Goal: Task Accomplishment & Management: Use online tool/utility

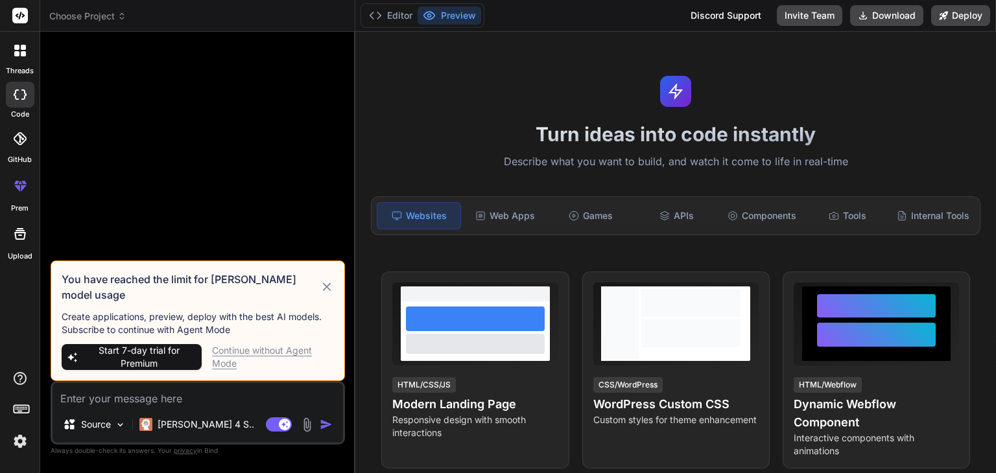
click at [287, 353] on div "Continue without Agent Mode" at bounding box center [273, 357] width 122 height 26
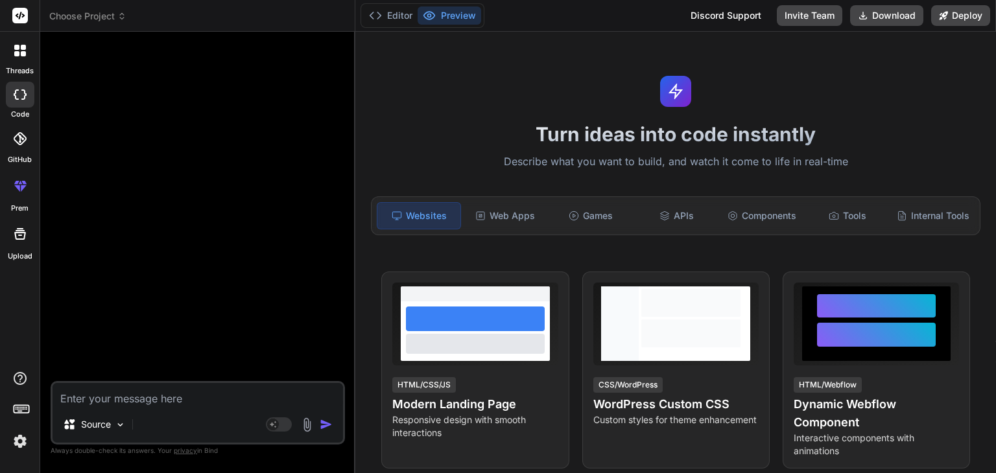
click at [159, 400] on textarea at bounding box center [198, 394] width 290 height 23
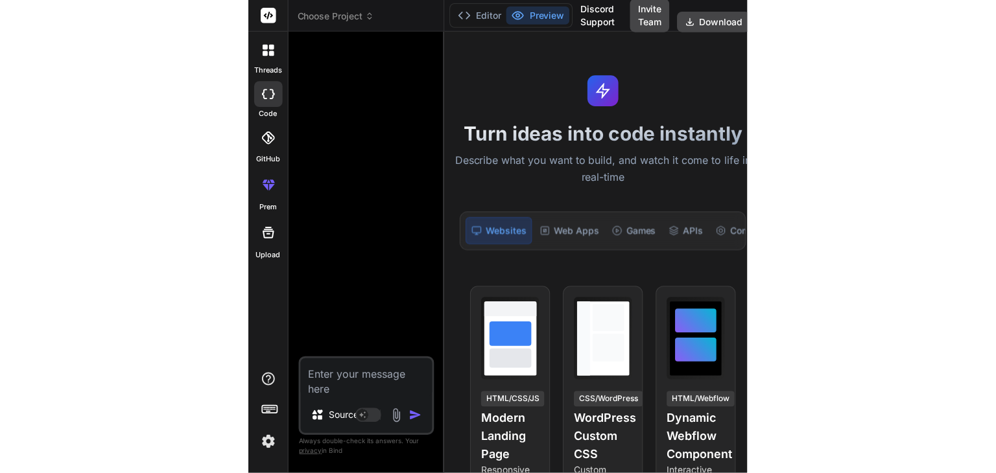
type textarea "x"
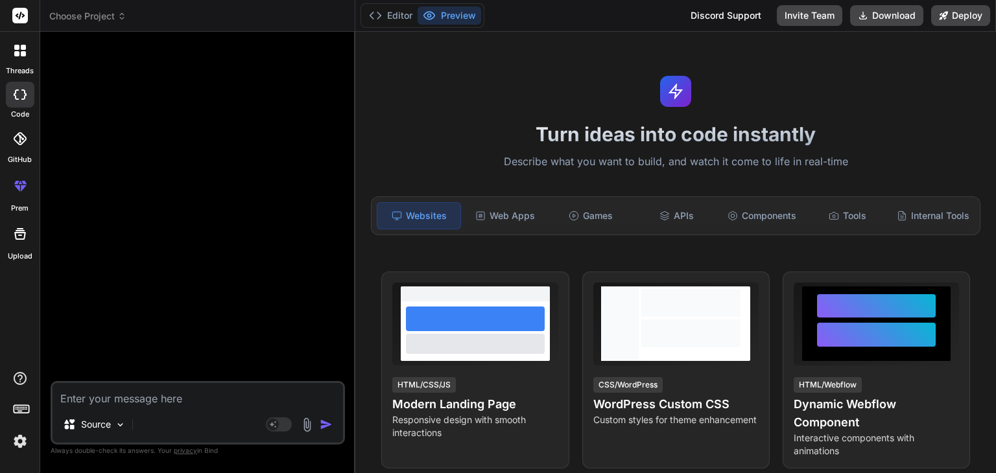
click at [269, 379] on div at bounding box center [199, 211] width 292 height 339
click at [241, 412] on div "Source" at bounding box center [198, 427] width 290 height 31
click at [177, 400] on textarea at bounding box center [198, 394] width 290 height 23
paste textarea "i wanted to make an agricultural website for farmer buyer and admin they can se…"
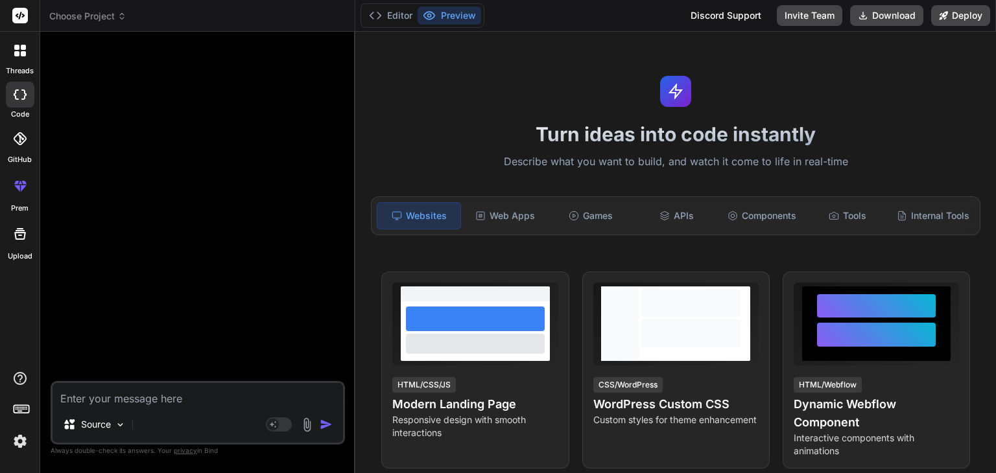
type textarea "i wanted to make an agricultural website for farmer buyer and admin they can se…"
type textarea "x"
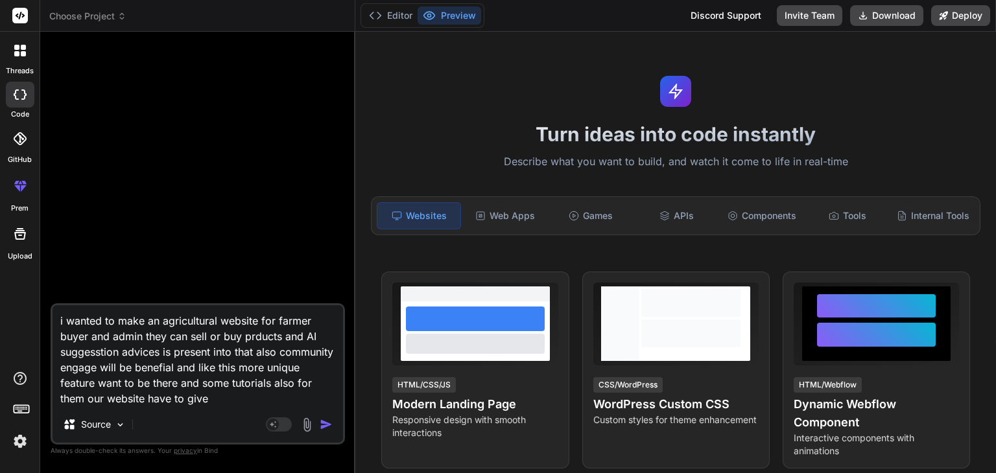
type textarea "i wanted to make an agricultural website for farmer buyer and admin they can se…"
type textarea "x"
paste textarea "Make It Advanced (Optional) Add multilingual support (English + Hindi/Marathi f…"
type textarea "i wanted to make an agricultural website for farmer buyer and admin they can se…"
type textarea "x"
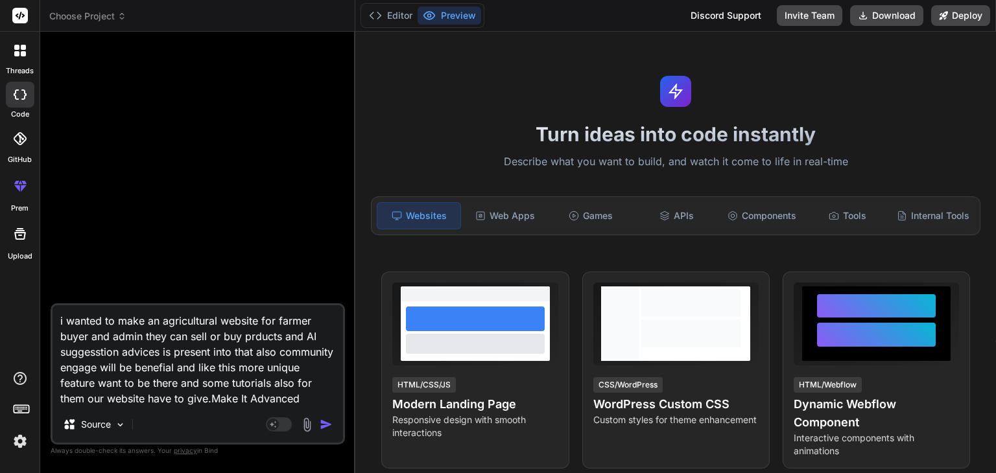
scroll to position [78, 0]
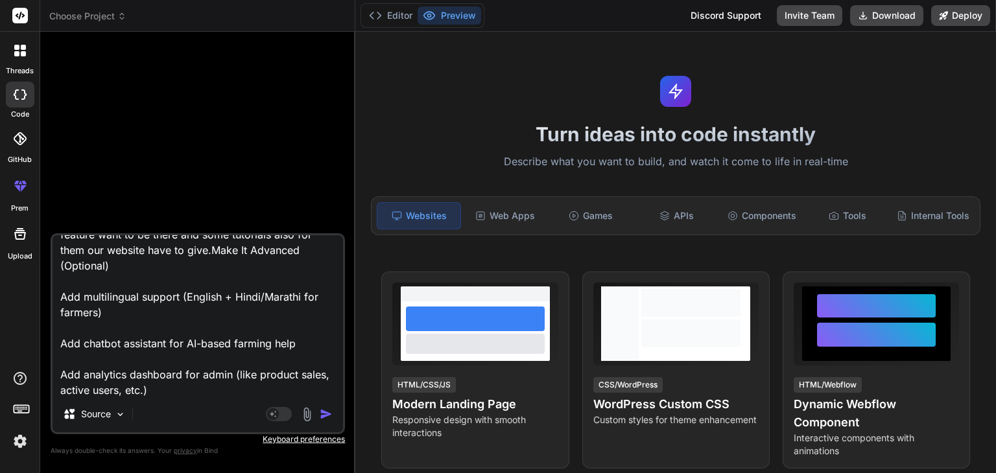
click at [252, 382] on textarea "i wanted to make an agricultural website for farmer buyer and admin they can se…" at bounding box center [198, 315] width 290 height 161
type textarea "i wanted to make an agricultural website for farmer buyer and admin they can se…"
click at [117, 415] on img at bounding box center [120, 414] width 11 height 11
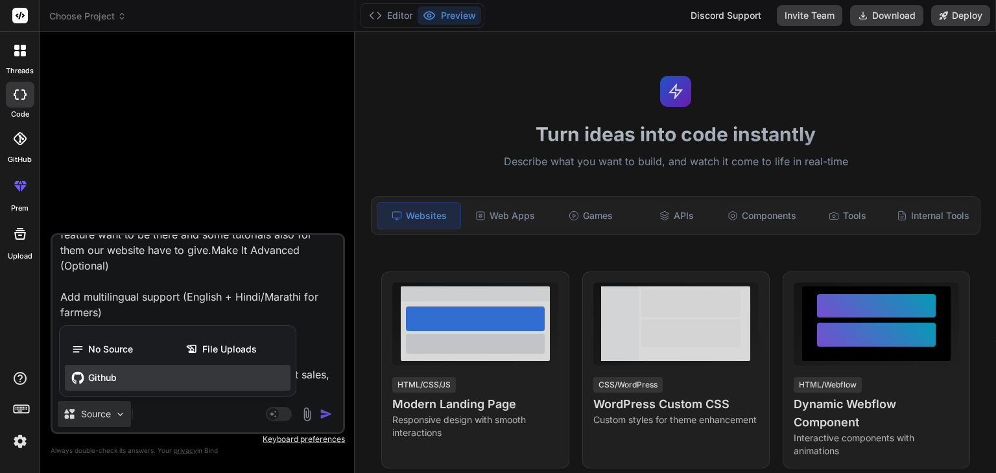
click at [112, 379] on span "Github" at bounding box center [102, 378] width 29 height 13
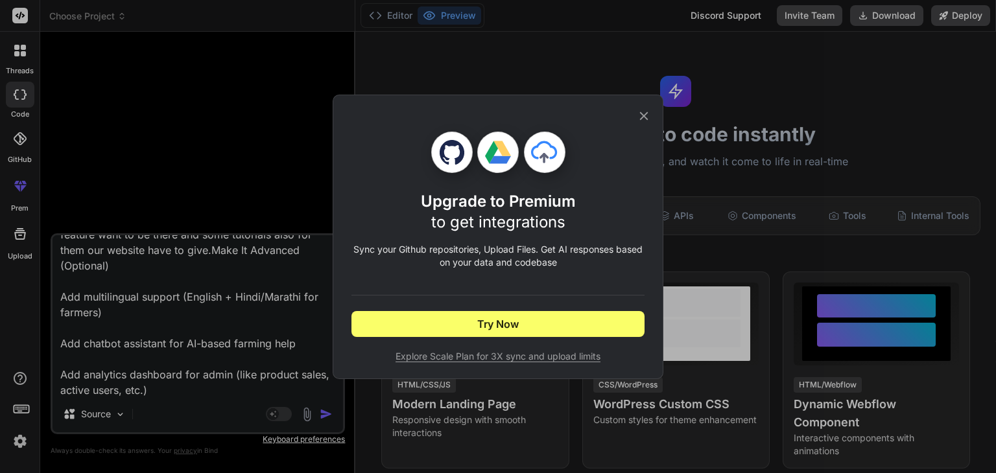
click at [656, 117] on div "Upgrade to Premium to get integrations Sync your Github repositories, Upload Fi…" at bounding box center [498, 237] width 331 height 285
click at [648, 119] on icon at bounding box center [644, 116] width 14 height 14
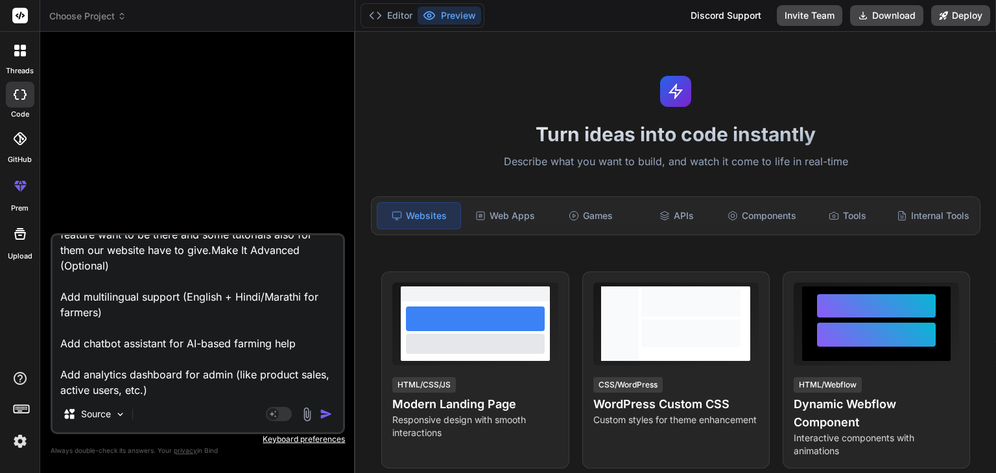
click at [325, 421] on div "Agent Mode. When this toggle is activated, AI automatically makes decisions, re…" at bounding box center [300, 415] width 75 height 16
click at [325, 416] on img "button" at bounding box center [326, 414] width 13 height 13
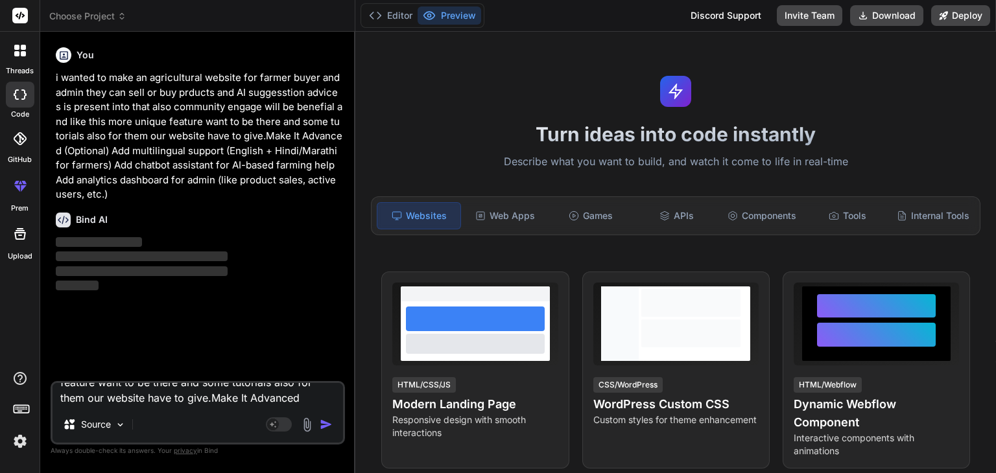
scroll to position [0, 0]
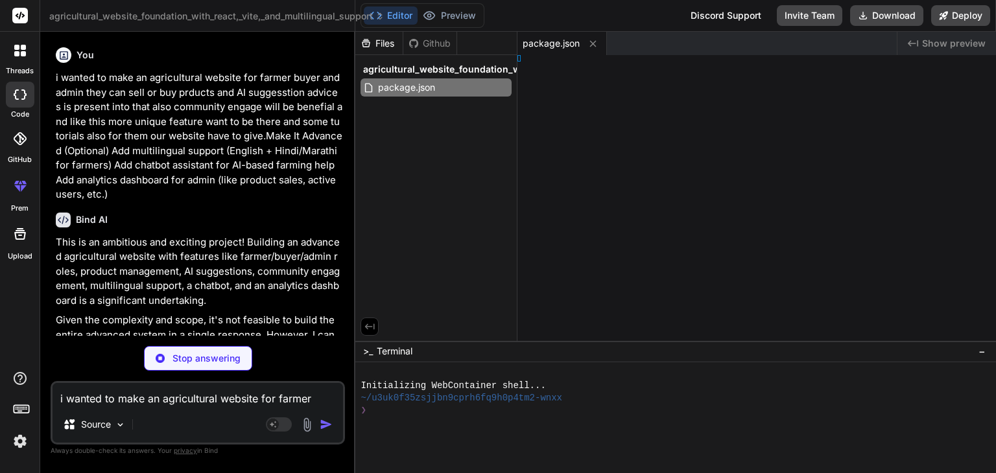
type textarea "x"
type textarea "</html>"
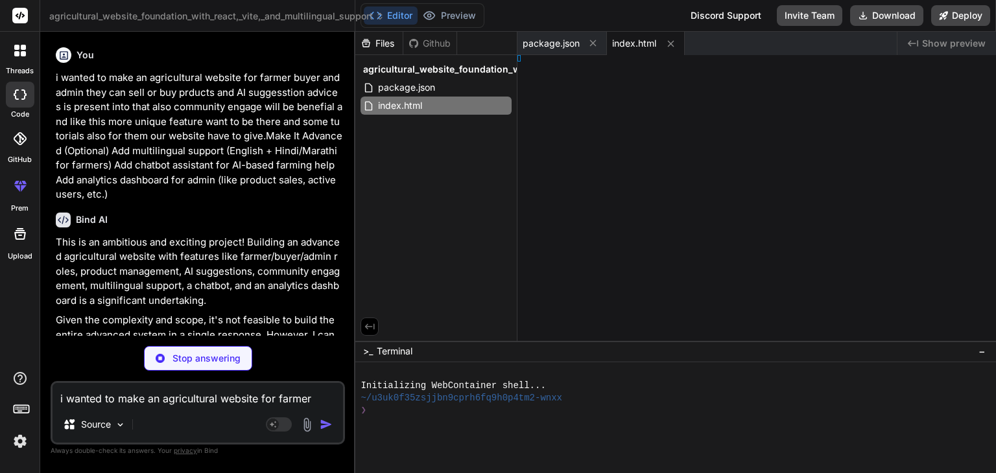
type textarea "x"
type textarea "; }"
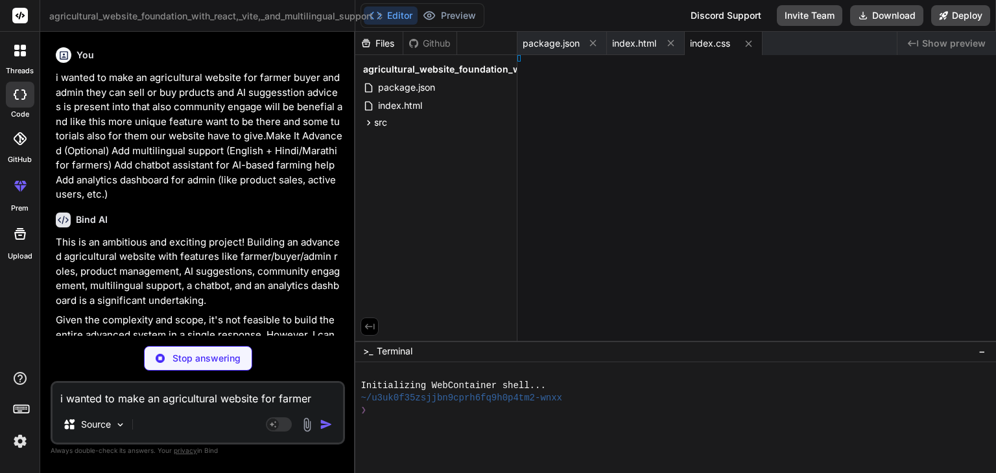
type textarea "x"
type textarea "n;"
type textarea "x"
type textarea "}"
type textarea "x"
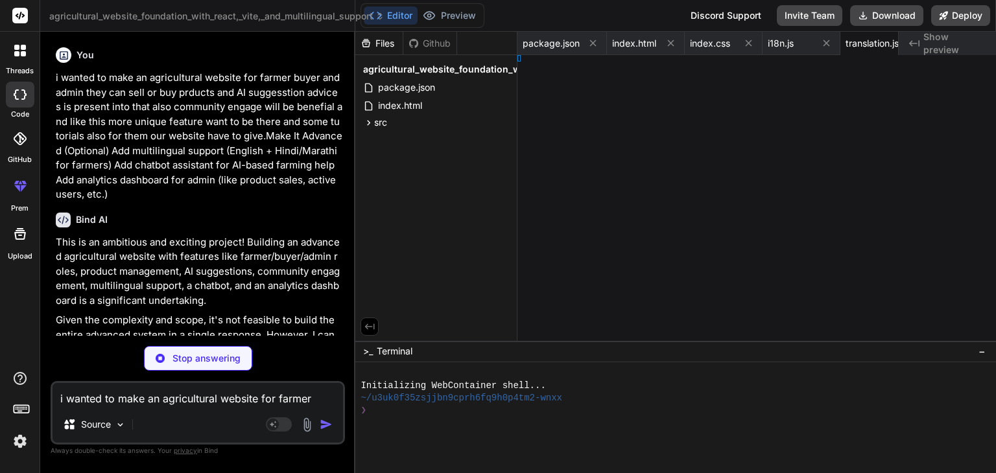
type textarea "जानें।" }"
type textarea "x"
type textarea "der;"
type textarea "x"
type textarea "age;"
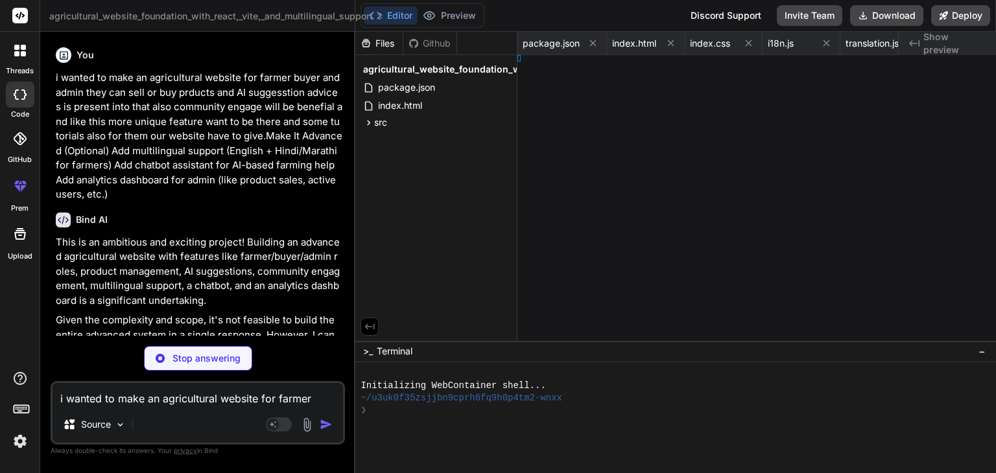
type textarea "x"
type textarea "shboard;"
type textarea "x"
type textarea "d;"
type textarea "x"
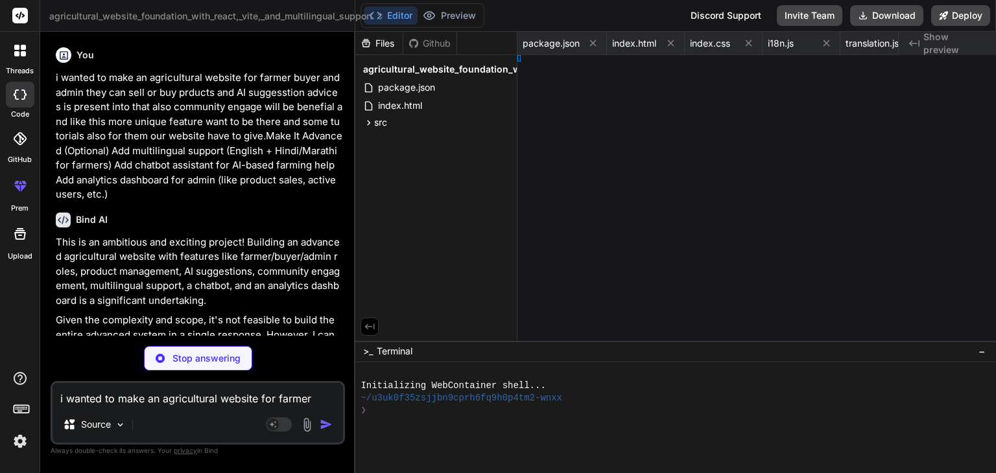
type textarea "ard;"
type textarea "x"
type textarea "age;"
type textarea "x"
type textarea "e;"
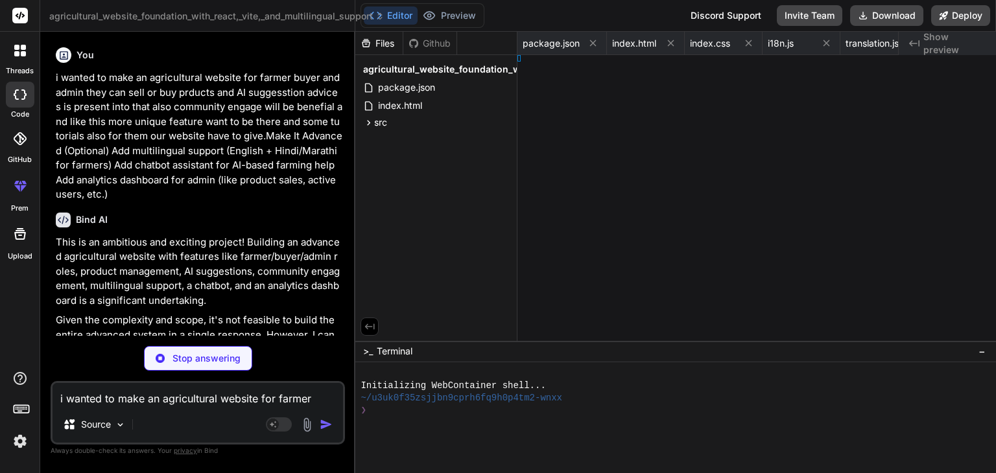
type textarea "x"
type textarea "lsPage;"
type textarea "x"
type textarea "de>, );"
type textarea "x"
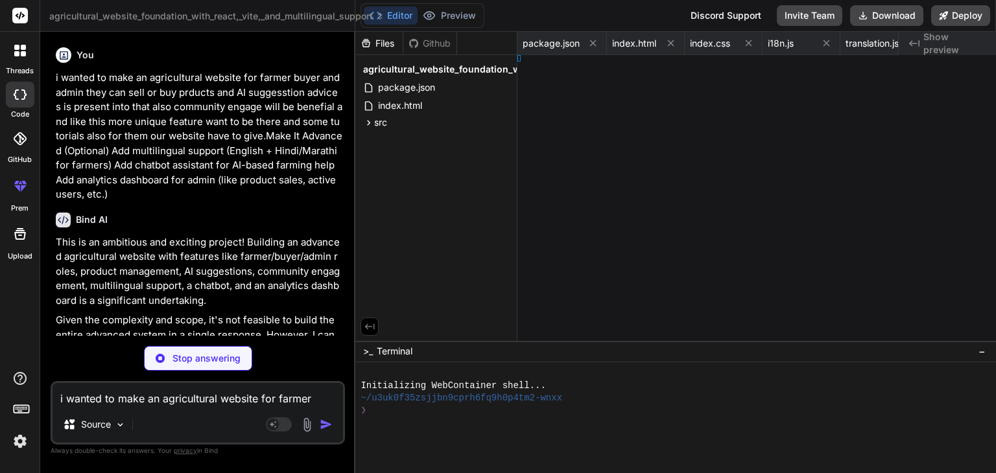
type textarea "ult App;"
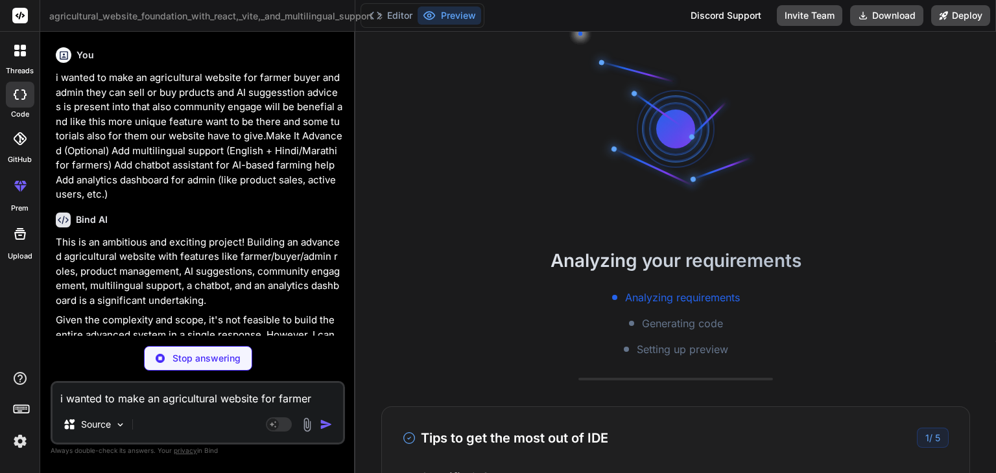
type textarea "x"
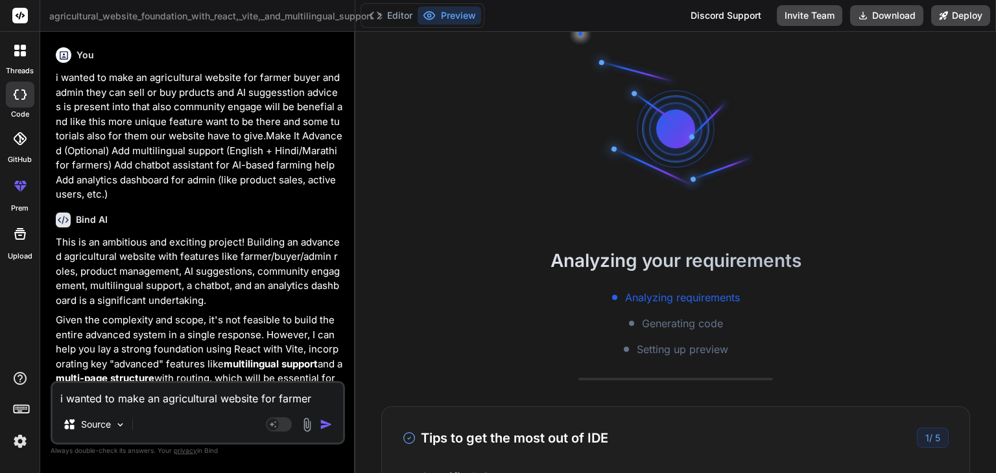
type textarea "<Route path="/community" element={<CommunityPage />} /> <Route path="/ai-sugges…"
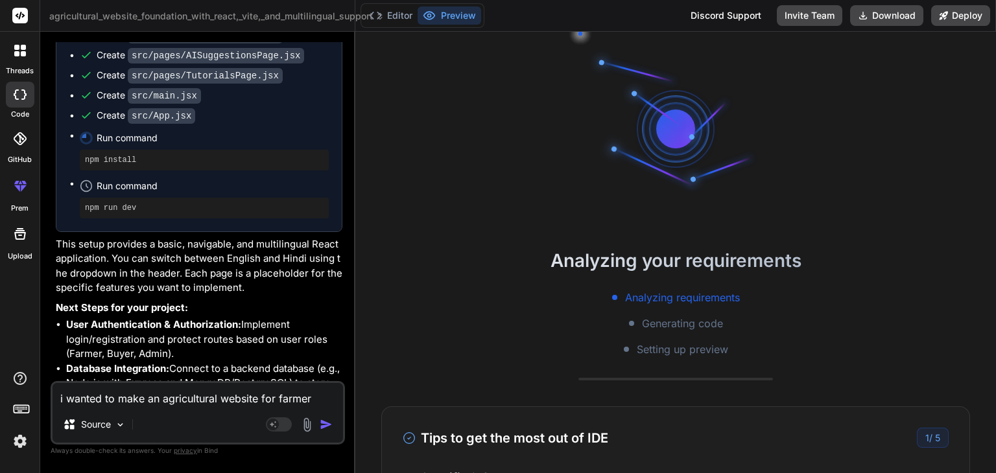
scroll to position [211, 0]
type textarea "x"
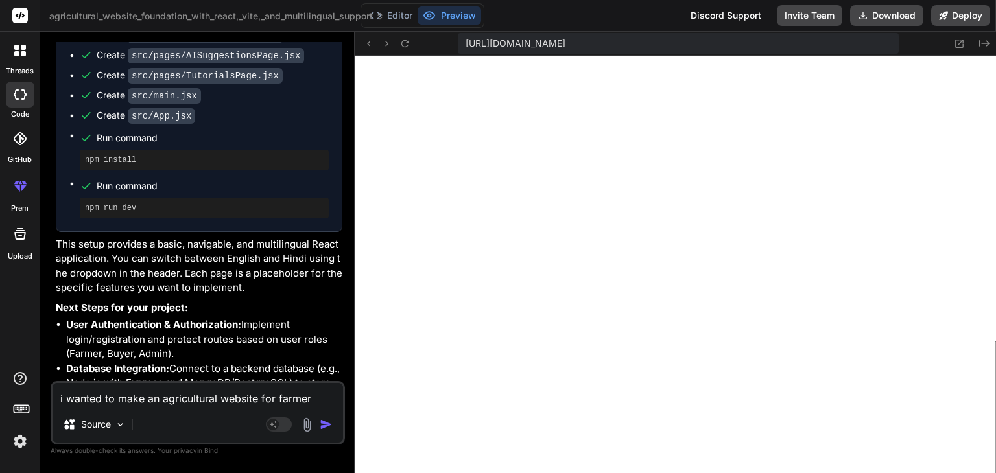
scroll to position [1059, 0]
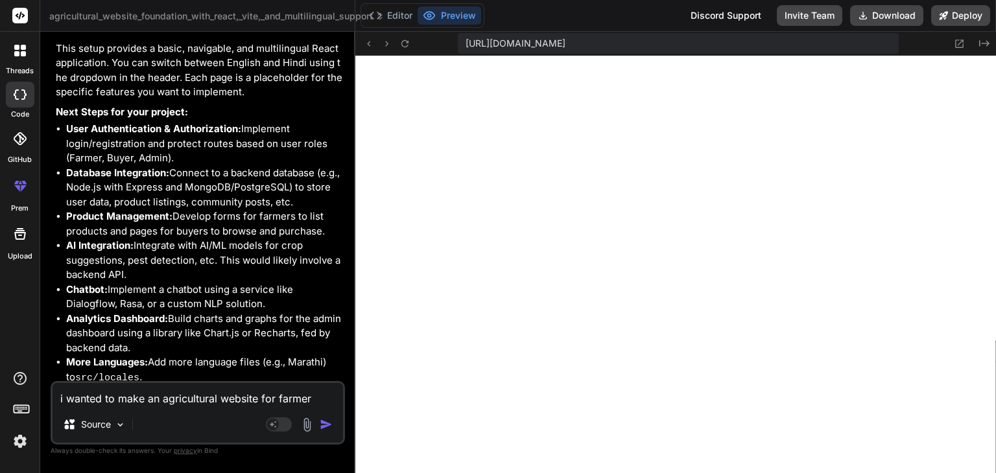
click at [93, 402] on textarea "i wanted to make an agricultural website for farmer buyer and admin they can se…" at bounding box center [198, 394] width 290 height 23
type textarea "g"
type textarea "x"
type textarea "gi"
type textarea "x"
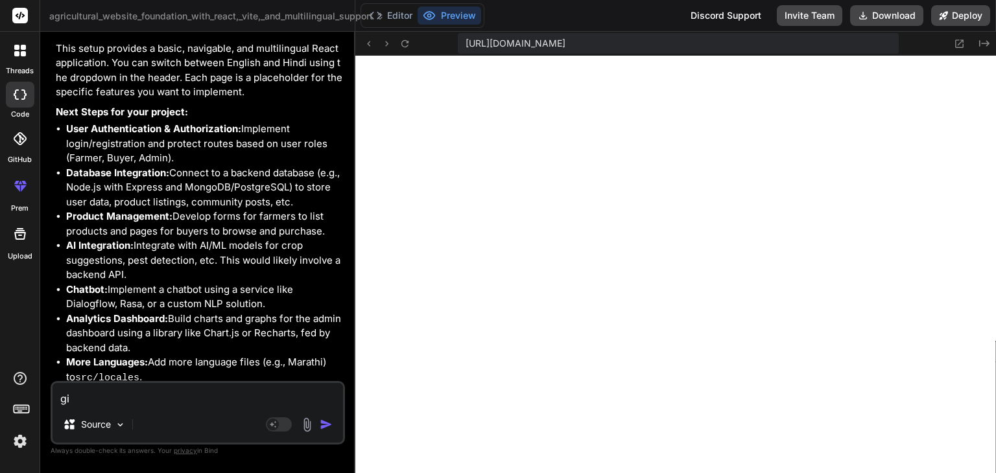
type textarea "giv"
type textarea "x"
type textarea "give"
type textarea "x"
type textarea "give"
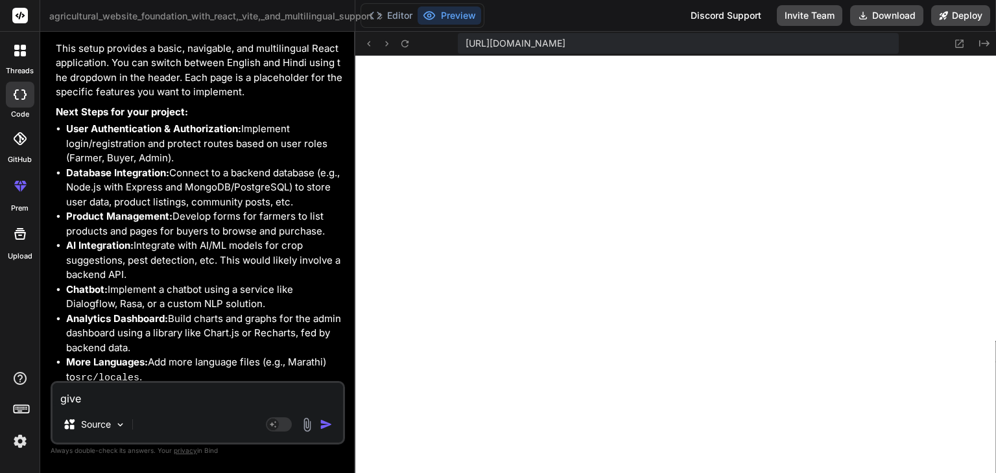
type textarea "x"
type textarea "give p"
type textarea "x"
type textarea "give pr"
type textarea "x"
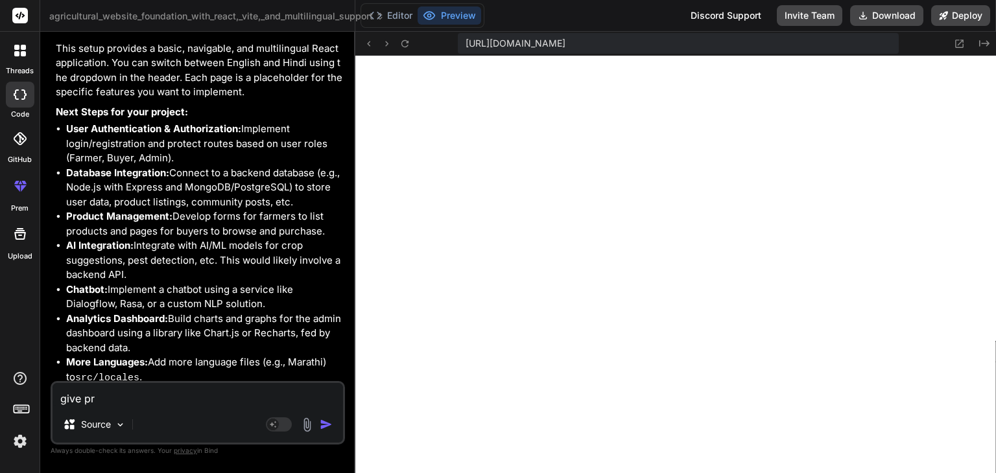
type textarea "give pro"
type textarea "x"
type textarea "give prof"
type textarea "x"
type textarea "give profe"
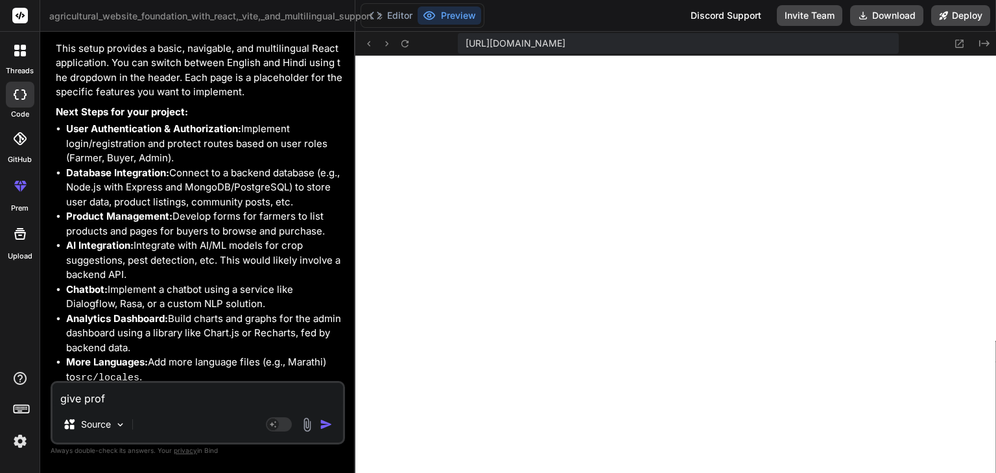
type textarea "x"
type textarea "give profes"
type textarea "x"
type textarea "give profess"
type textarea "x"
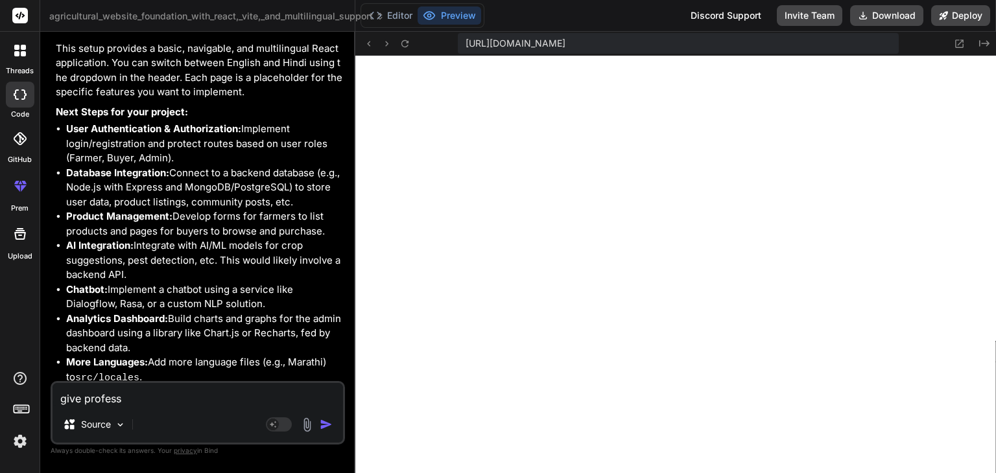
type textarea "give professi"
type textarea "x"
type textarea "give professio"
type textarea "x"
type textarea "give profession"
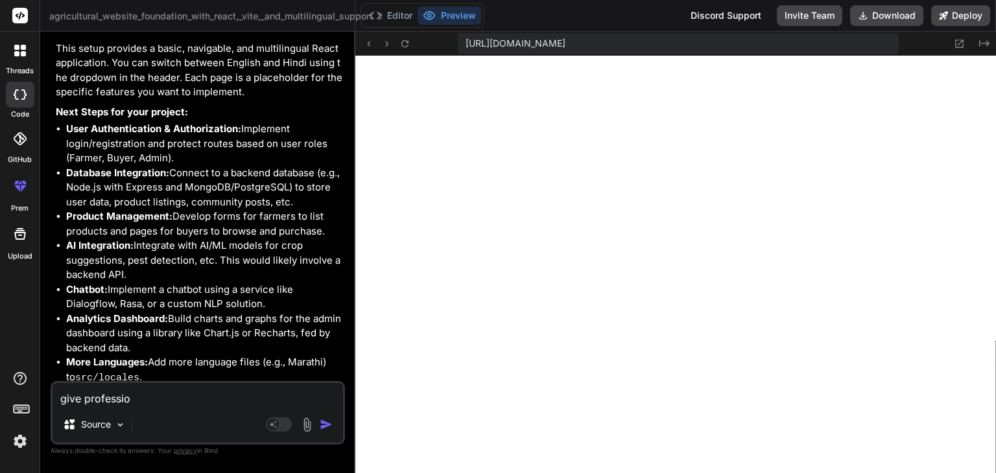
type textarea "x"
type textarea "give professiona"
type textarea "x"
type textarea "give professional"
type textarea "x"
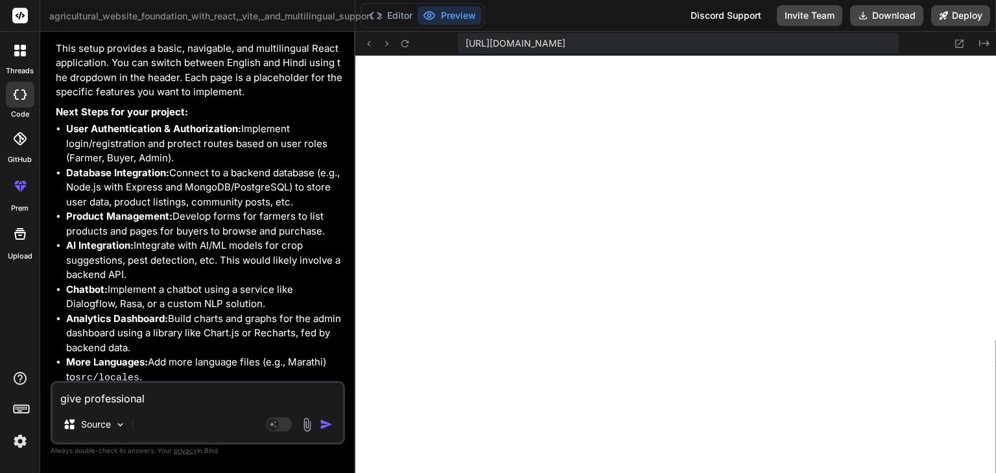
type textarea "give professional"
type textarea "x"
type textarea "give professional w"
type textarea "x"
type textarea "give professional we"
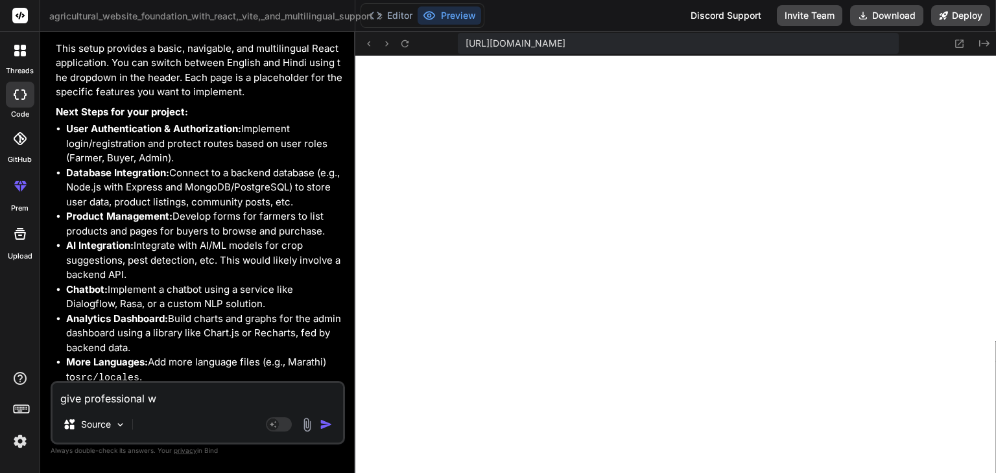
type textarea "x"
type textarea "give professional web"
type textarea "x"
type textarea "give professional webs"
type textarea "x"
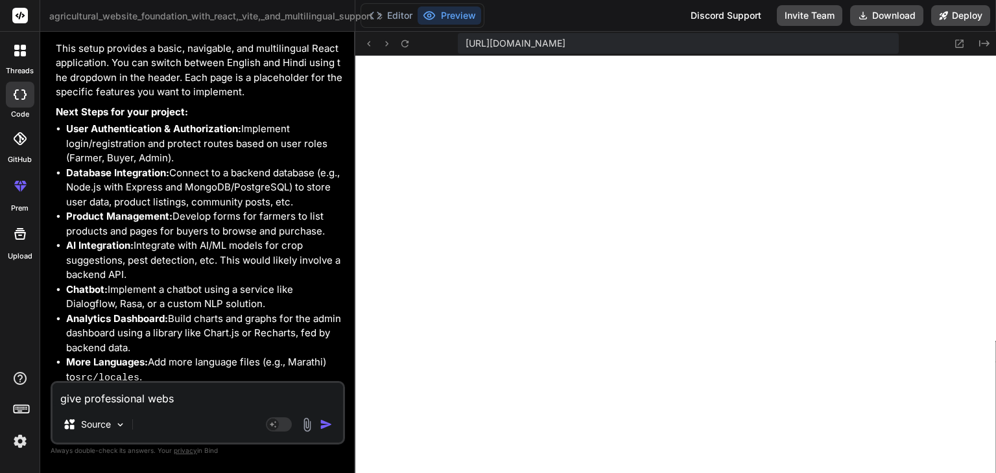
type textarea "give professional websi"
type textarea "x"
type textarea "give professional websit"
type textarea "x"
type textarea "give professional website"
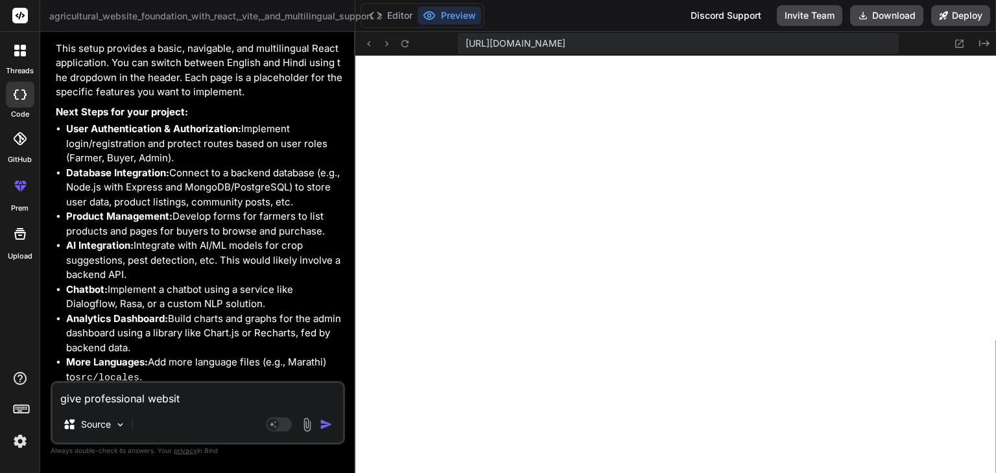
type textarea "x"
type textarea "give professional website"
type textarea "x"
type textarea "give professional website l"
type textarea "x"
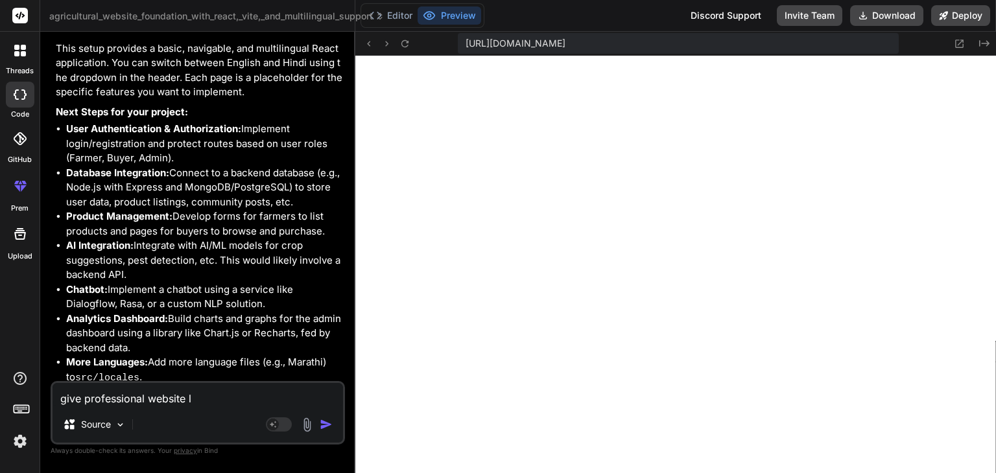
type textarea "give professional website li"
type textarea "x"
type textarea "give professional website lik"
type textarea "x"
type textarea "give professional website like"
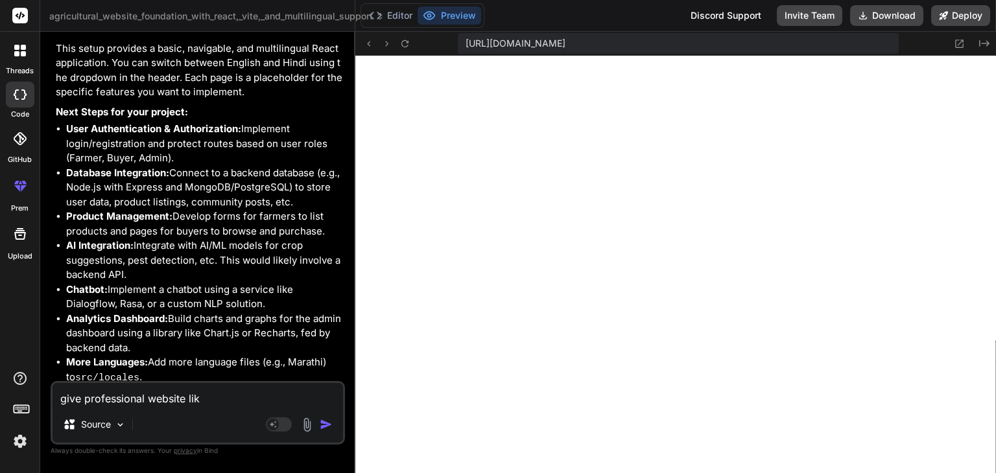
type textarea "x"
type textarea "give professional website like"
type textarea "x"
type textarea "give professional website like r"
type textarea "x"
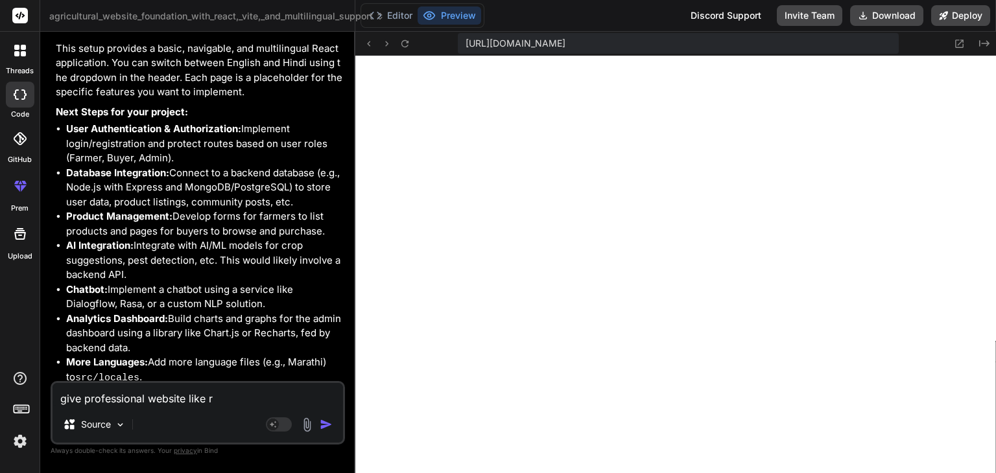
type textarea "give professional website like re"
type textarea "x"
type textarea "give professional website like rea"
type textarea "x"
type textarea "give professional website like real"
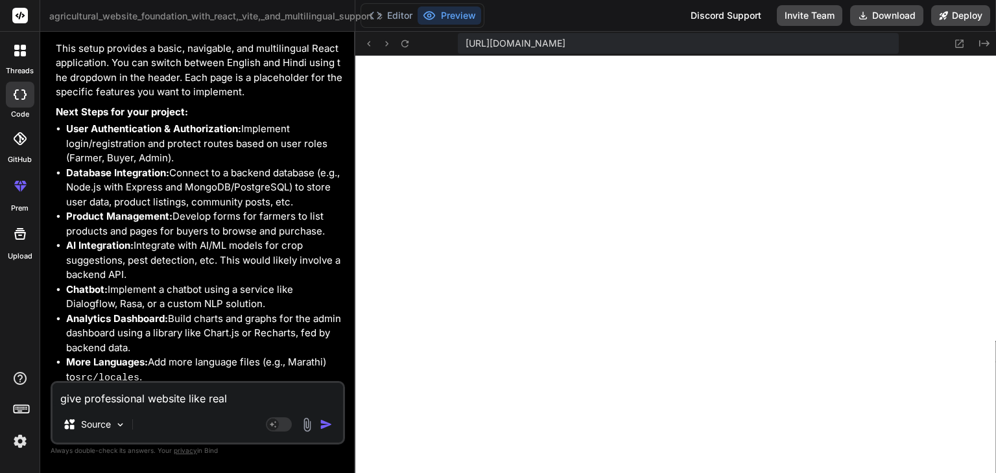
type textarea "x"
type textarea "give professional website like real"
type textarea "x"
type textarea "give professional website like real w"
type textarea "x"
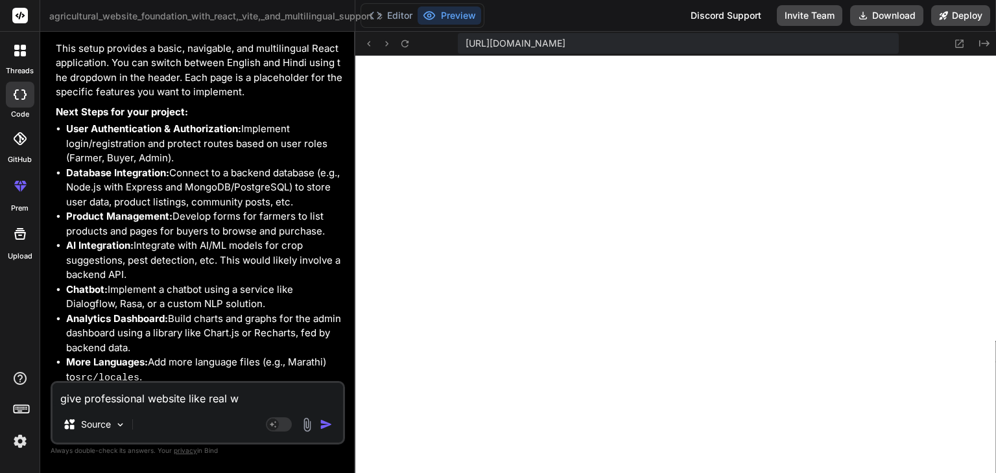
type textarea "give professional website like real wo"
type textarea "x"
type textarea "give professional website like real wor"
type textarea "x"
type textarea "give professional website like real worl"
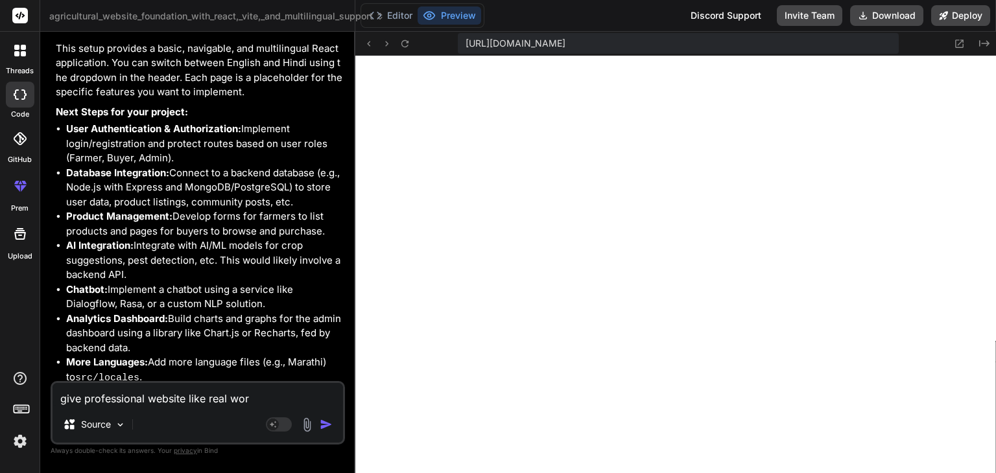
type textarea "x"
type textarea "give professional website like real world"
type textarea "x"
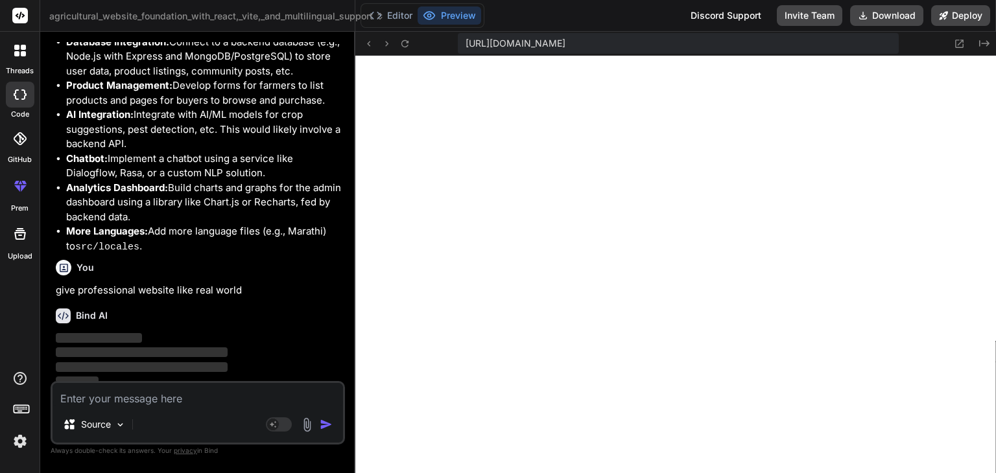
scroll to position [1193, 0]
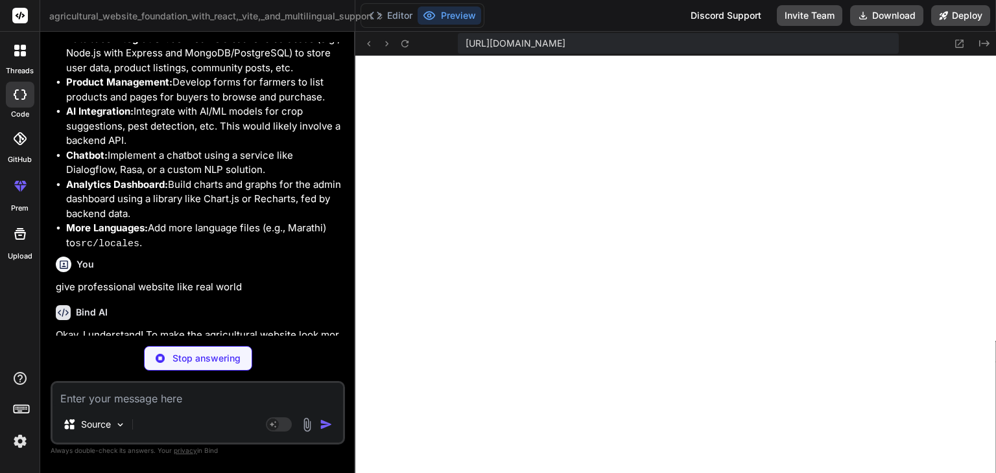
type textarea "x"
type textarea "} h2 { font-size: 1.5rem; } }"
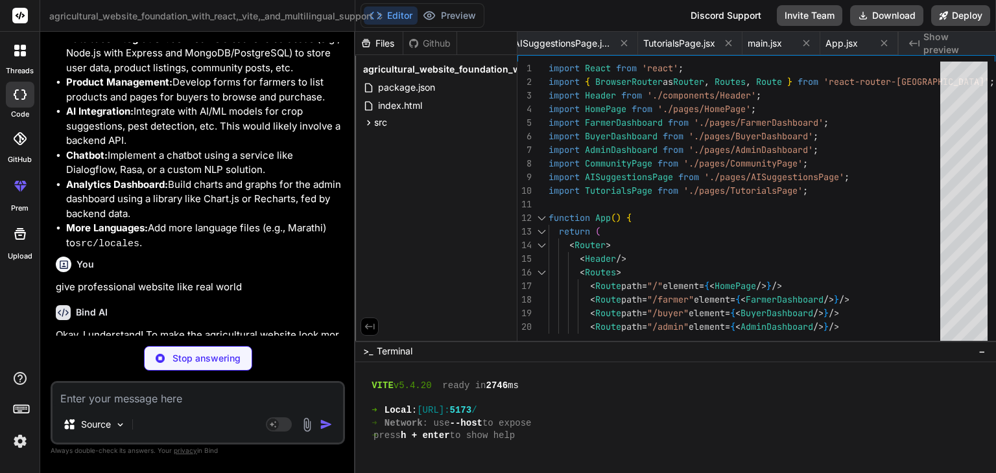
type textarea "x"
type textarea "export default Header;"
type textarea "x"
type textarea "<Link to="/privacy">Privacy Policy</Link> <Link to="/terms">Terms of Service</L…"
type textarea "x"
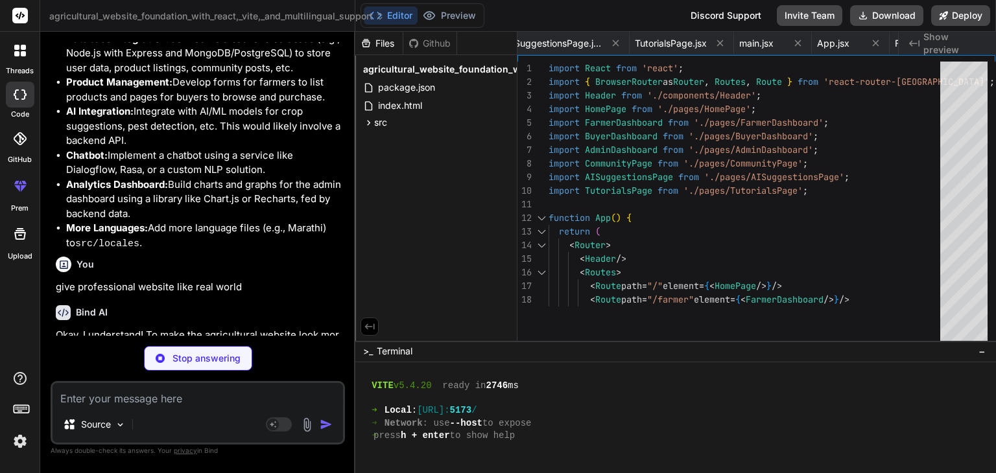
type textarea "x"
type textarea "export default App;"
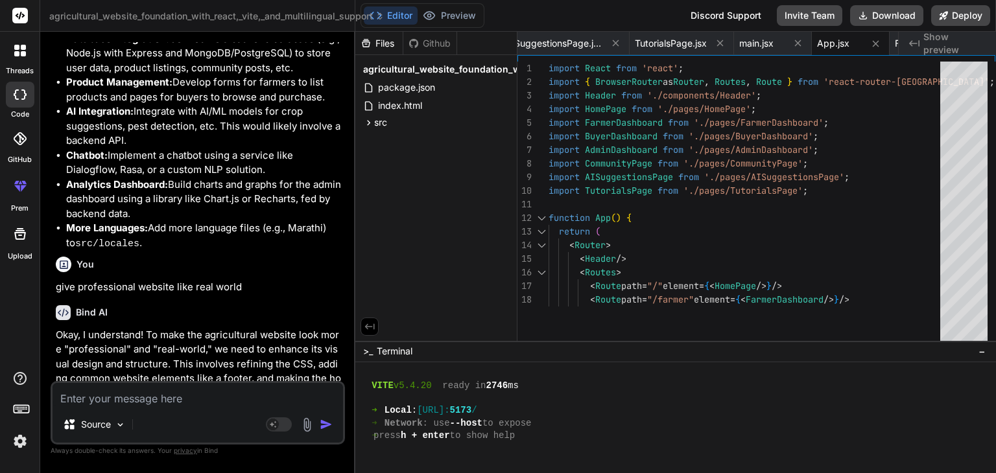
type textarea "x"
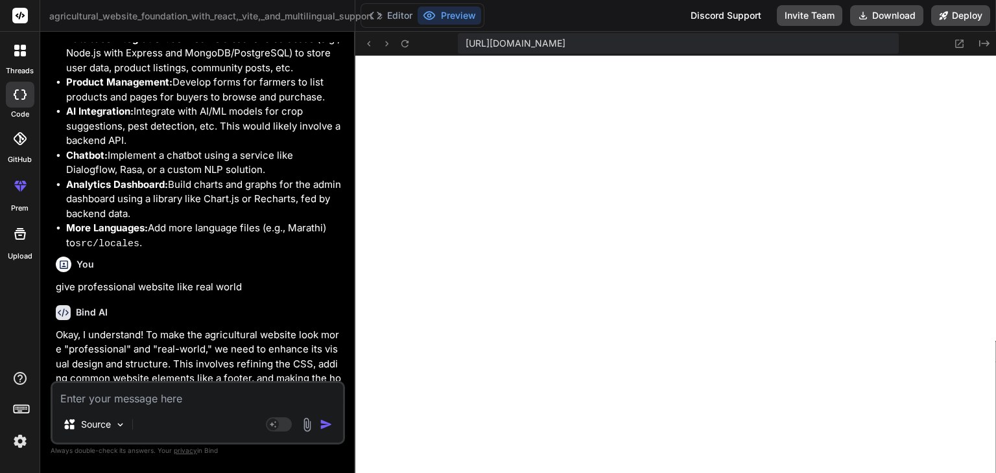
scroll to position [946, 0]
click at [206, 395] on textarea at bounding box center [198, 394] width 290 height 23
type textarea "g"
type textarea "x"
type textarea "gi"
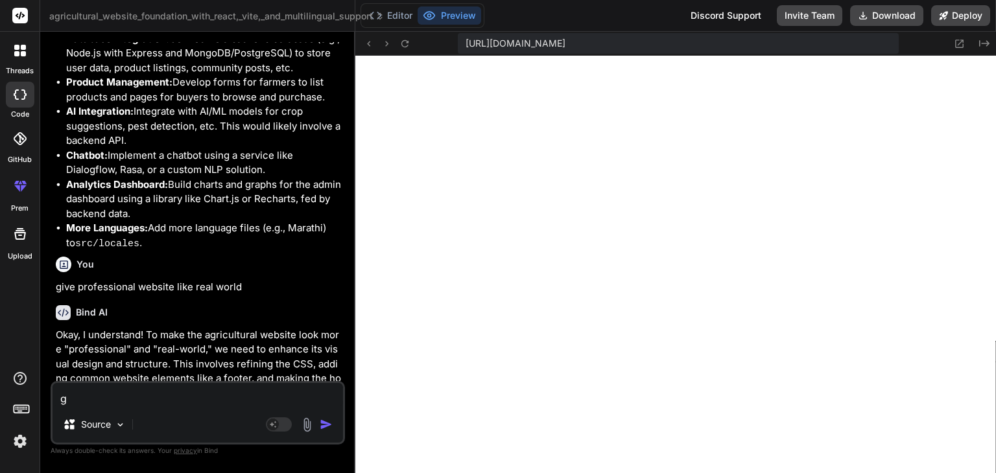
type textarea "x"
type textarea "giv"
type textarea "x"
type textarea "givw"
type textarea "x"
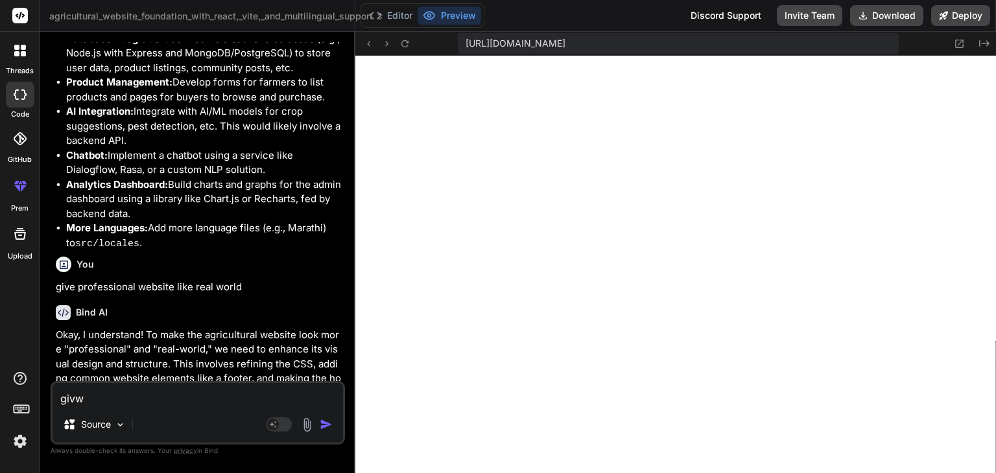
type textarea "giv"
type textarea "x"
type textarea "givr"
type textarea "x"
type textarea "givr"
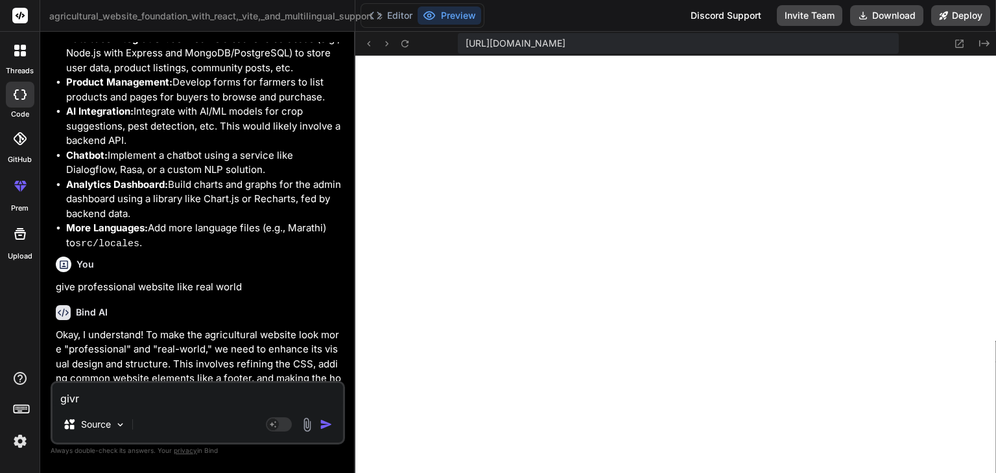
type textarea "x"
type textarea "givr b"
type textarea "x"
type textarea "givr ba"
type textarea "x"
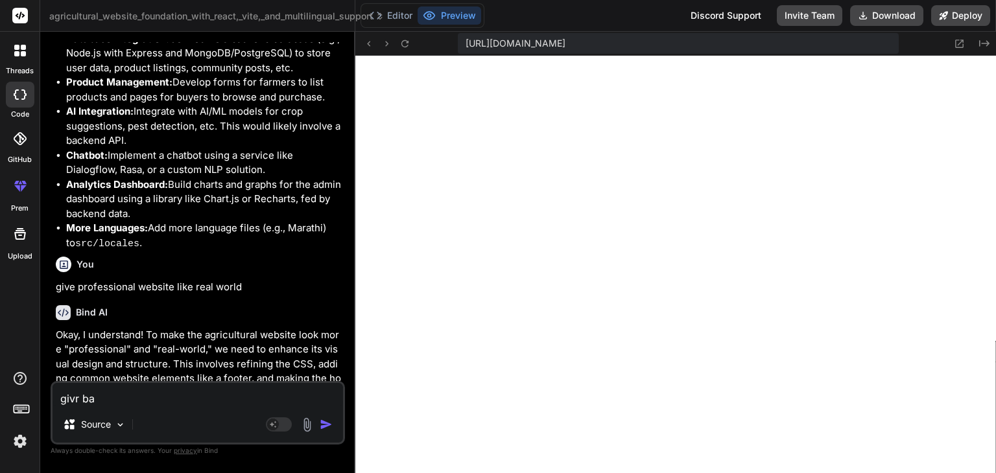
type textarea "givr bac"
type textarea "x"
type textarea "givr back"
type textarea "x"
type textarea "givr backe"
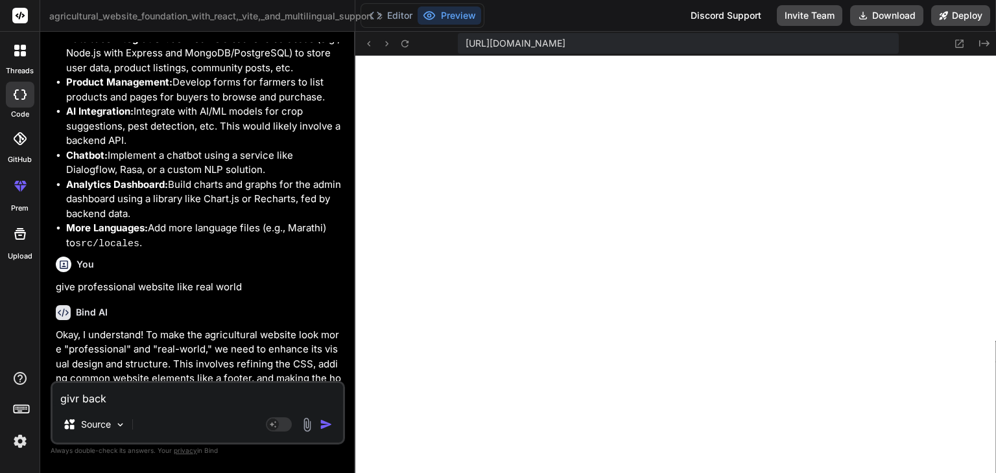
type textarea "x"
type textarea "givr backen"
type textarea "x"
type textarea "givr backend"
type textarea "x"
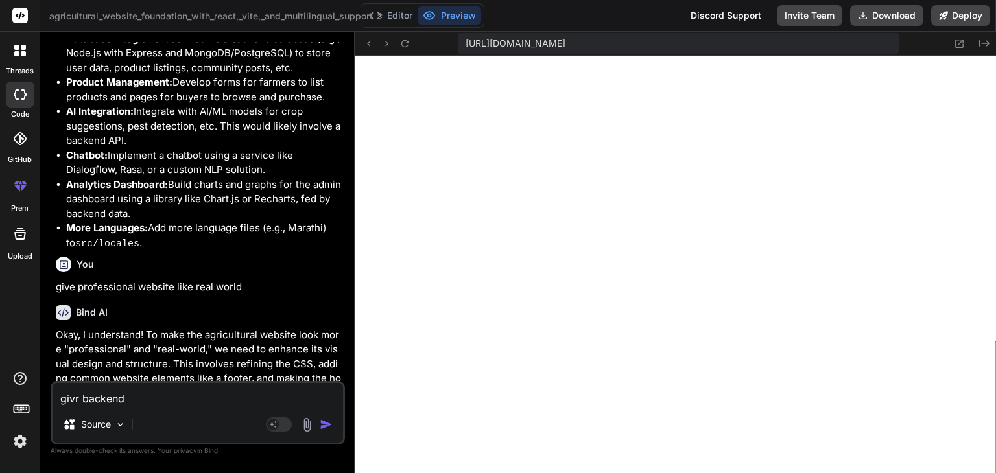
type textarea "givr backend"
type textarea "x"
type textarea "giv backend"
type textarea "x"
type textarea "give backend"
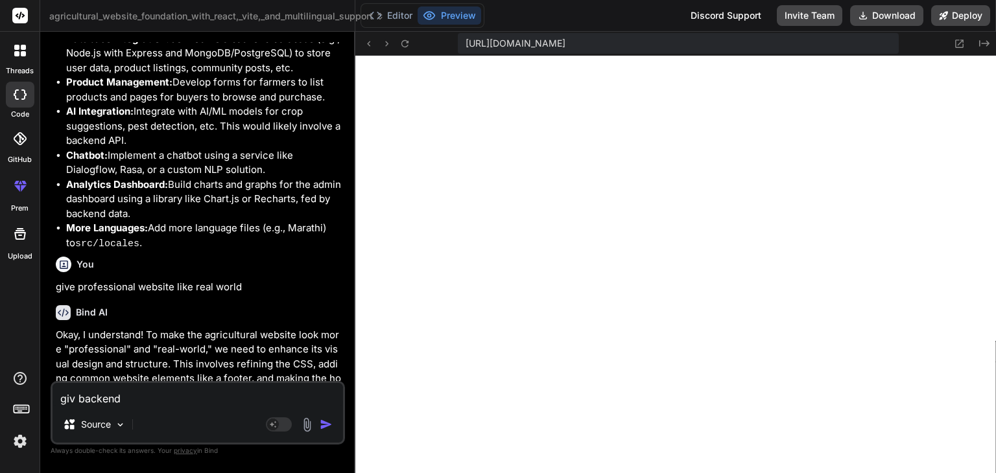
type textarea "x"
click at [206, 395] on textarea "give backend" at bounding box center [198, 394] width 290 height 23
type textarea "give backend"
click at [215, 395] on textarea "give backend" at bounding box center [198, 394] width 290 height 23
type textarea "x"
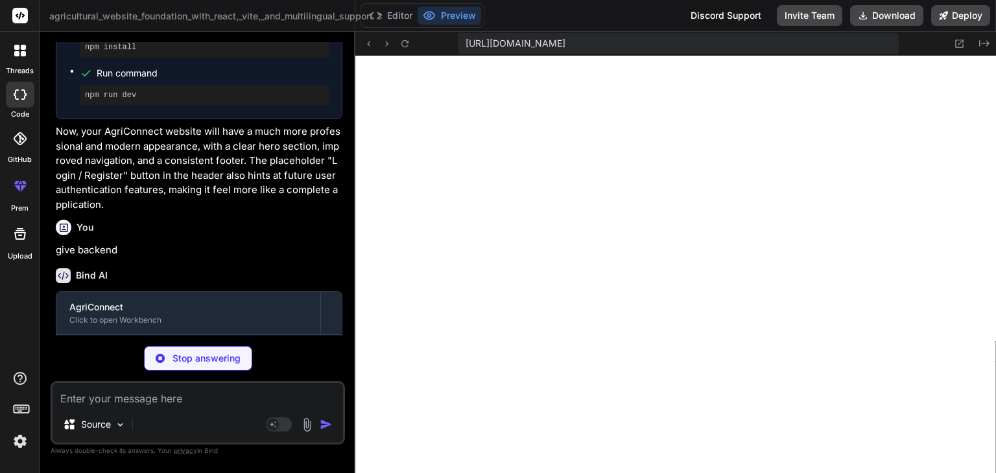
scroll to position [2017, 0]
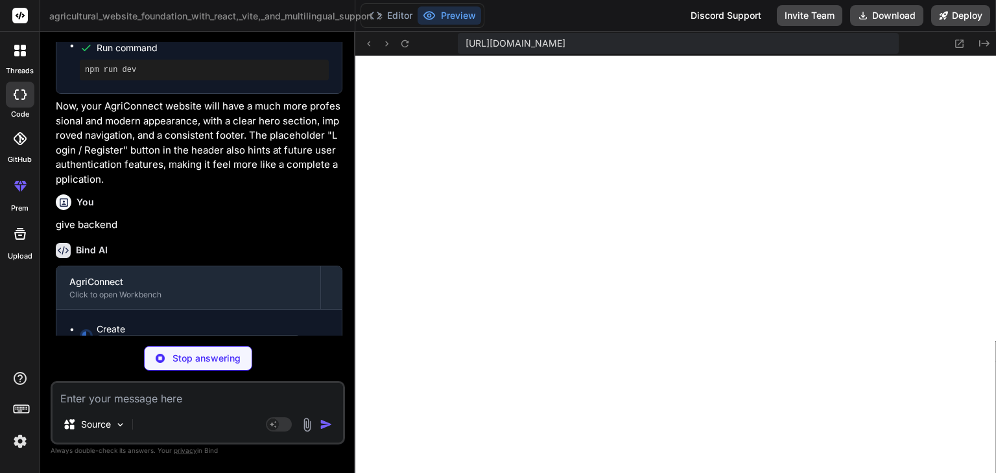
type textarea "x"
type textarea "export default ProductDetails;"
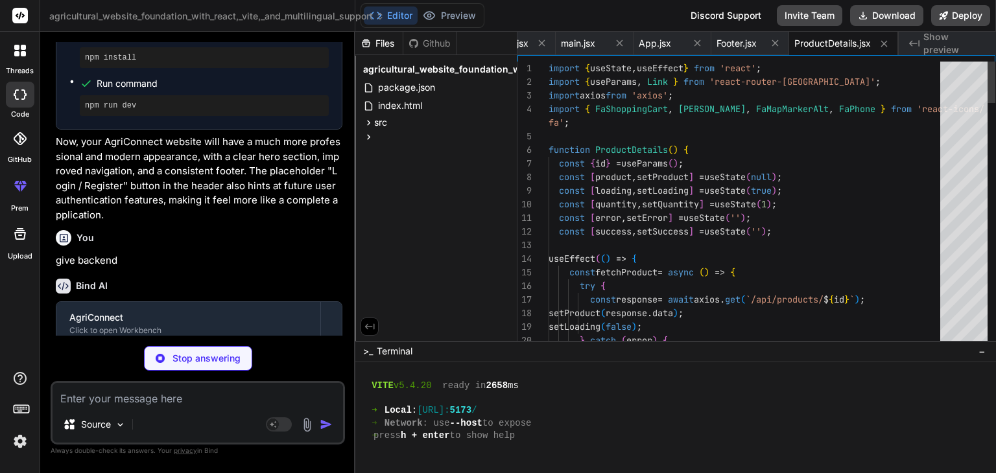
scroll to position [1978, 0]
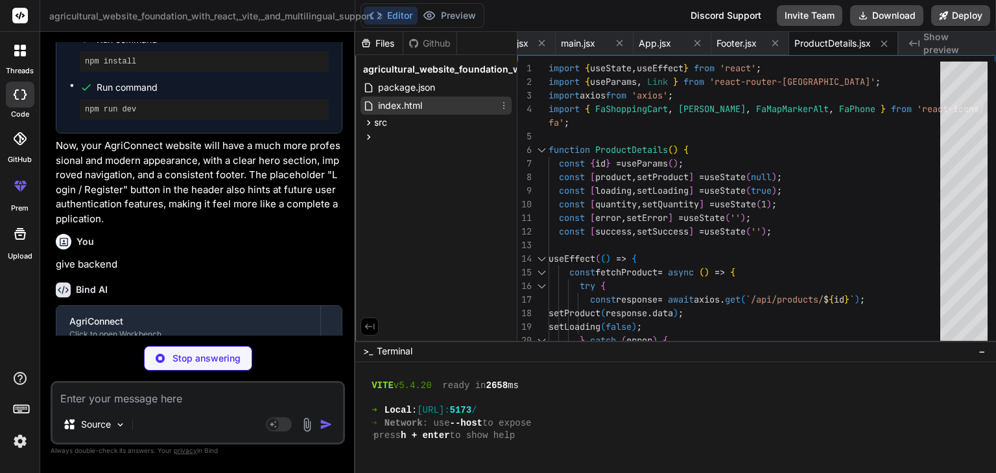
type textarea "x"
type textarea "</div> </div> ); } export default AISuggestions;"
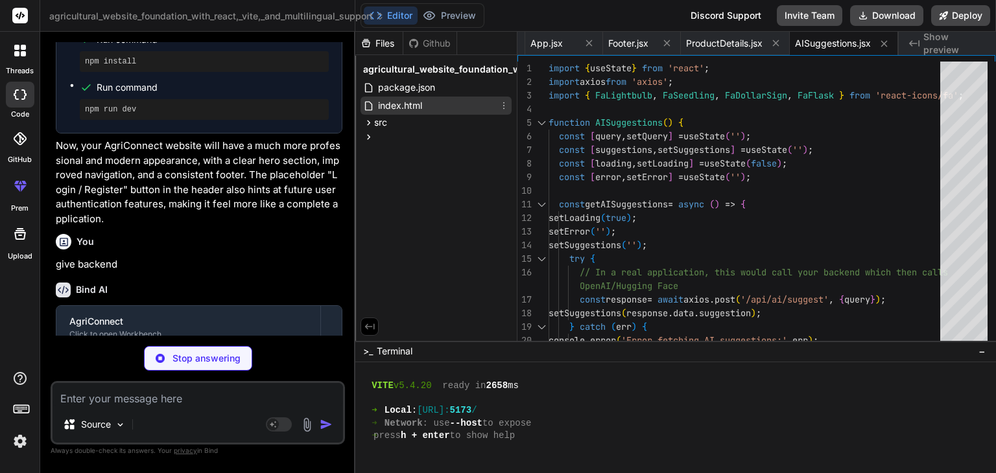
type textarea "x"
type textarea "</div> ); } export default CommunityForum;"
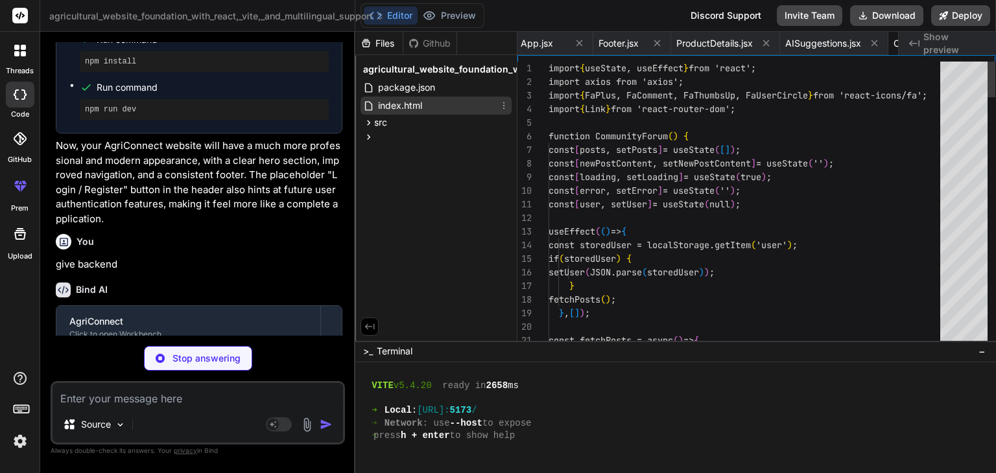
scroll to position [0, 1601]
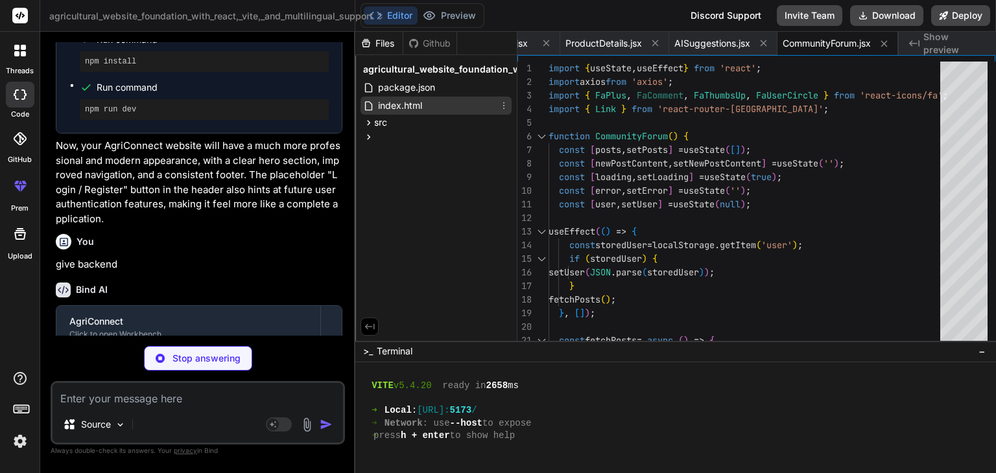
type textarea "x"
type textarea "export default Tutorials;"
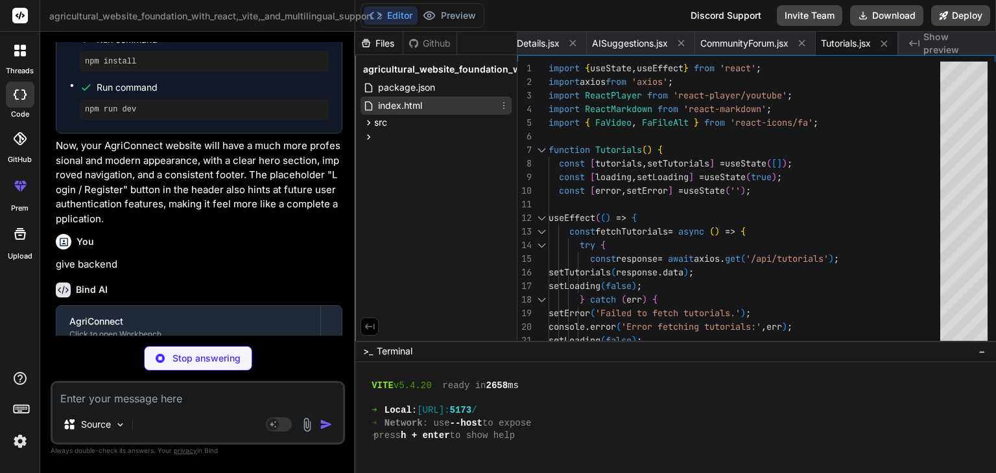
type textarea "x"
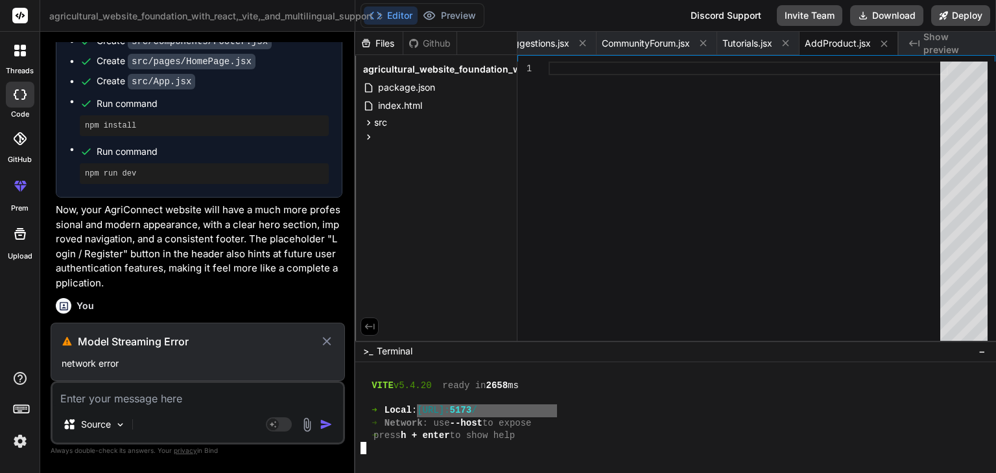
drag, startPoint x: 557, startPoint y: 410, endPoint x: 438, endPoint y: 410, distance: 119.3
click at [438, 410] on div "➜ Local : http://localhost: 5173 /" at bounding box center [667, 411] width 615 height 12
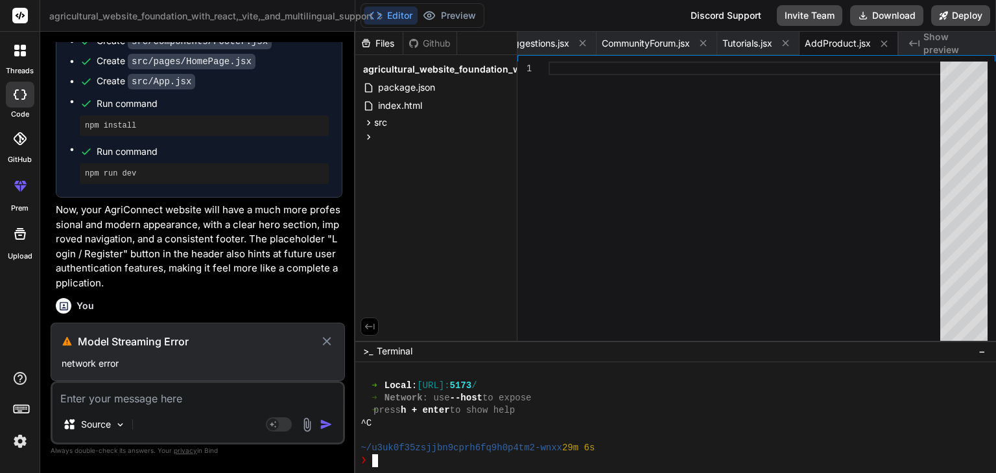
scroll to position [970, 0]
drag, startPoint x: 434, startPoint y: 389, endPoint x: 558, endPoint y: 384, distance: 123.3
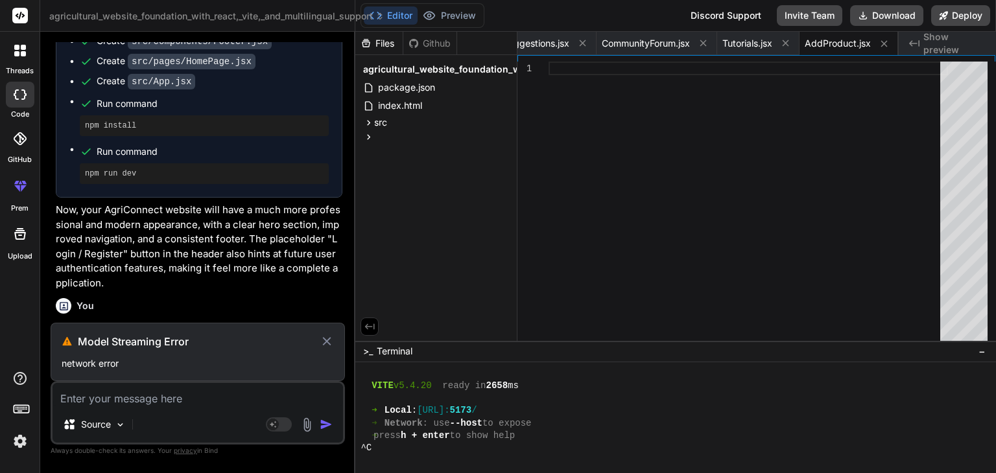
scroll to position [938, 0]
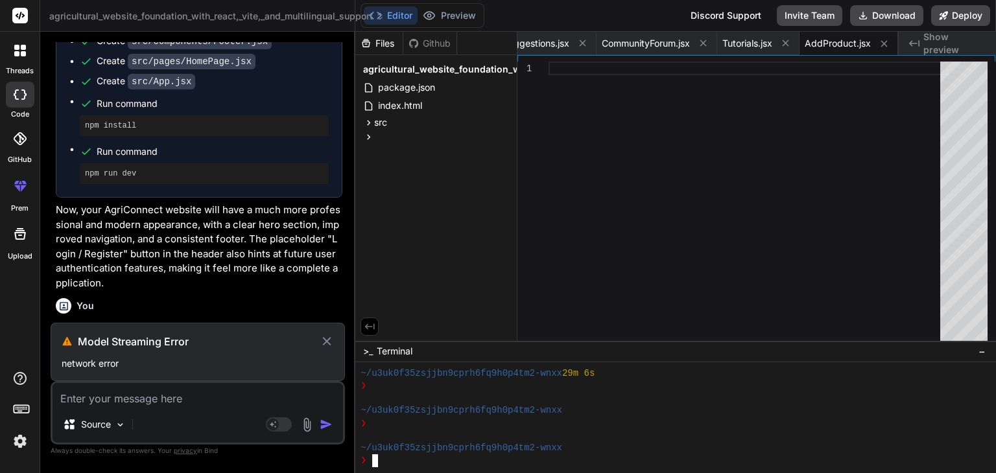
drag, startPoint x: 436, startPoint y: 429, endPoint x: 554, endPoint y: 426, distance: 118.0
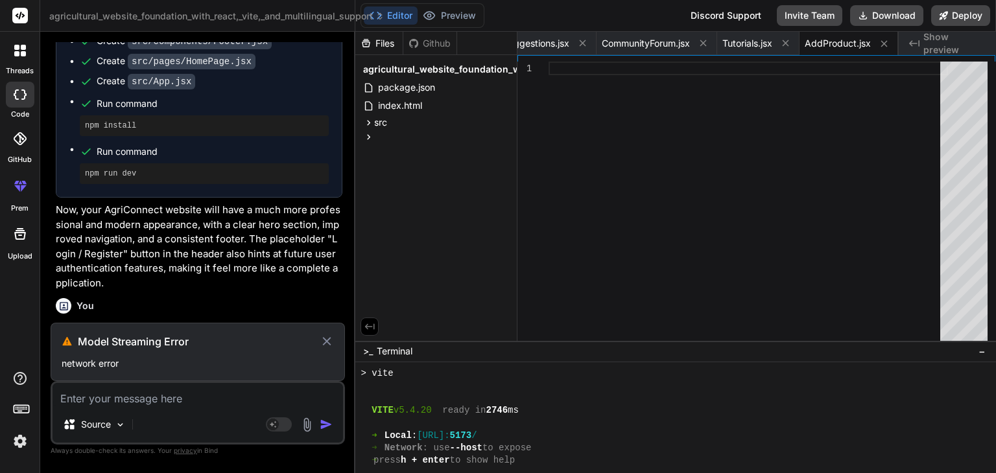
scroll to position [461, 0]
click at [475, 27] on div "Editor Preview" at bounding box center [422, 15] width 124 height 25
click at [471, 24] on button "Preview" at bounding box center [450, 15] width 64 height 18
click at [328, 341] on icon at bounding box center [326, 341] width 8 height 8
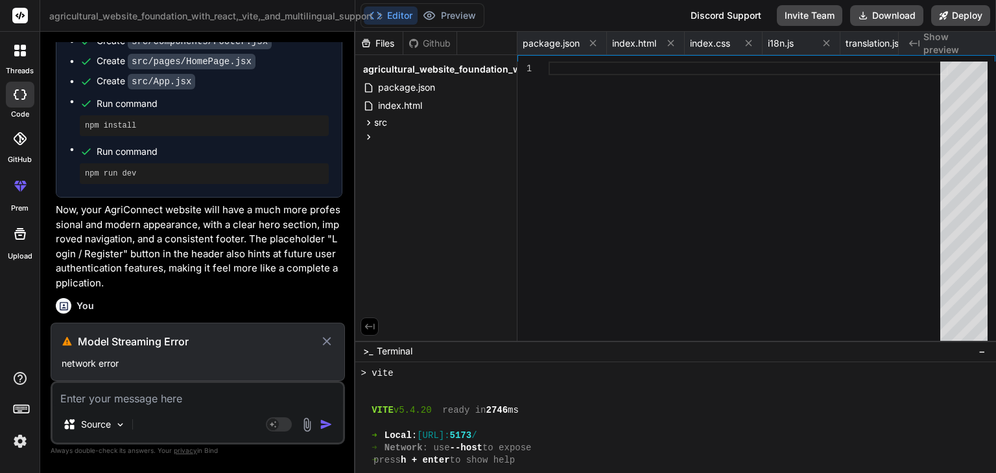
type textarea "x"
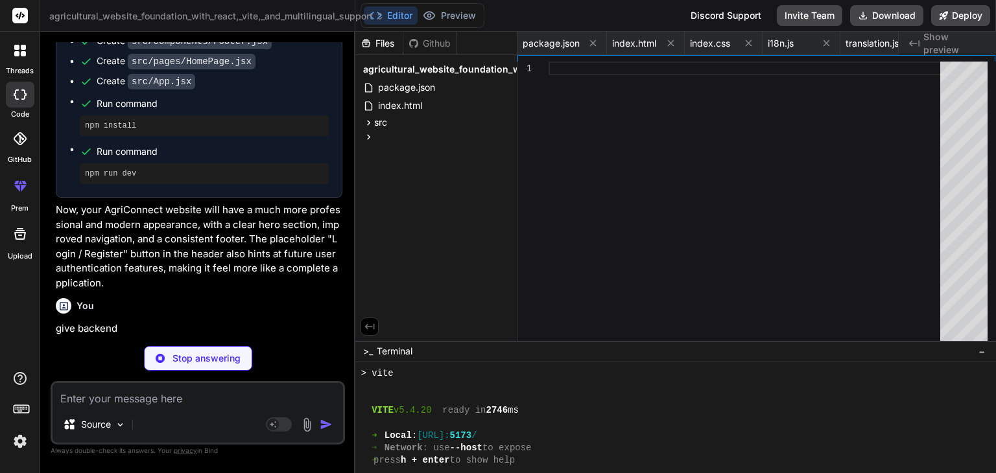
scroll to position [1900, 0]
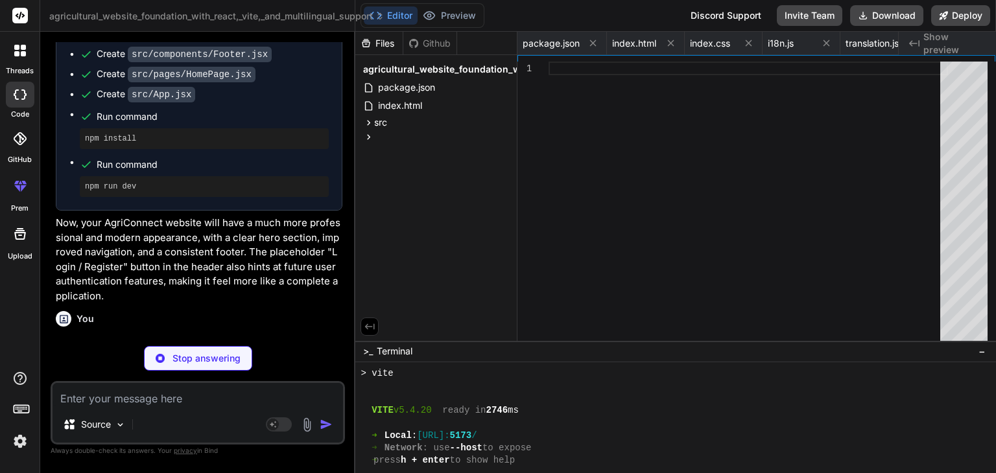
click at [230, 408] on div "Source Agent Mode. When this toggle is activated, AI automatically makes decisi…" at bounding box center [198, 413] width 294 height 64
click at [189, 405] on textarea at bounding box center [198, 394] width 290 height 23
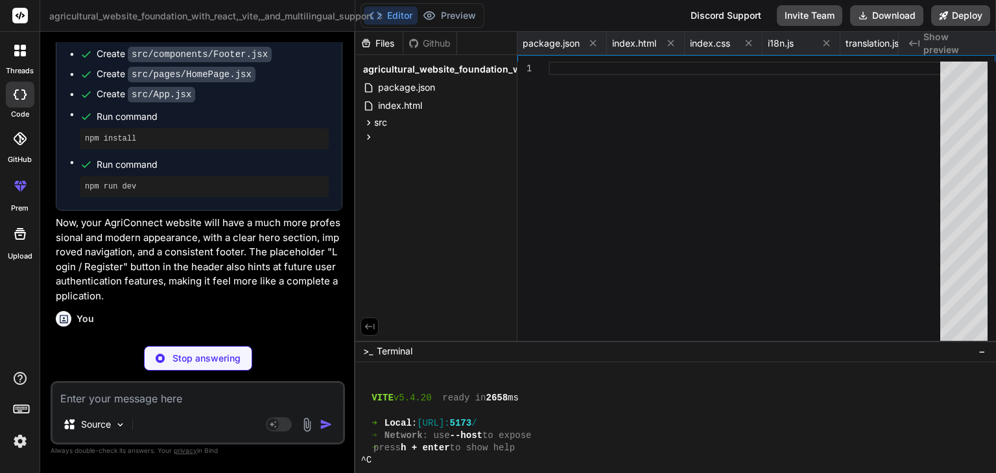
scroll to position [934, 0]
drag, startPoint x: 438, startPoint y: 426, endPoint x: 552, endPoint y: 421, distance: 114.9
drag, startPoint x: 552, startPoint y: 421, endPoint x: 437, endPoint y: 421, distance: 115.4
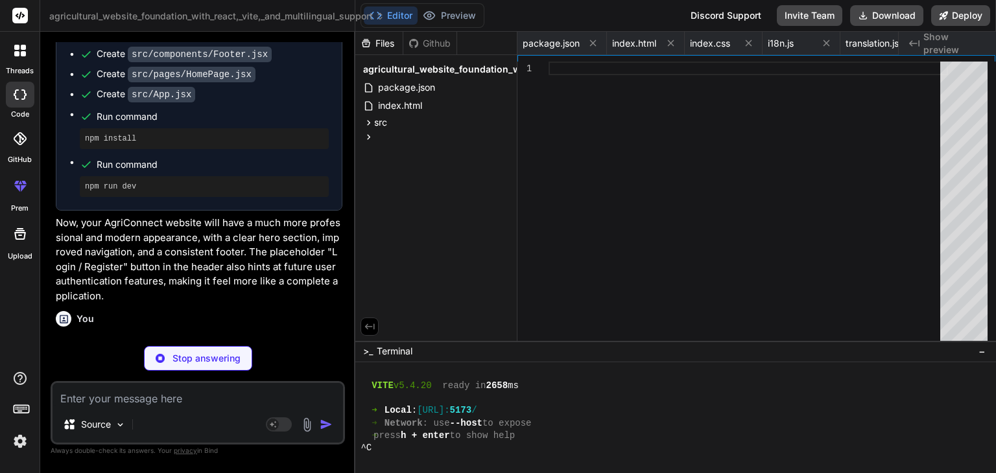
scroll to position [958, 0]
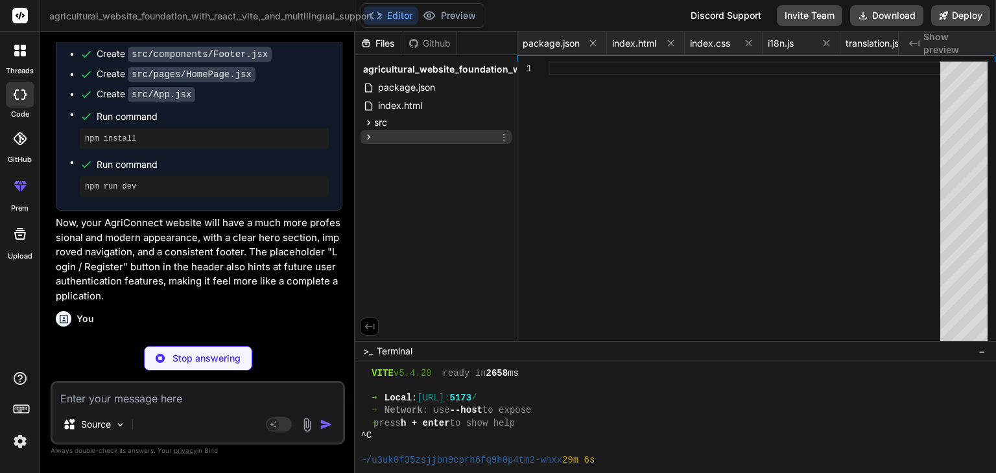
click at [464, 132] on div at bounding box center [435, 137] width 151 height 14
click at [444, 148] on div "client" at bounding box center [442, 153] width 140 height 16
click at [438, 162] on div "agricultural_website_foundation_with_react,_vite,_and_multilingual_support pack…" at bounding box center [435, 111] width 161 height 112
click at [405, 119] on div "src" at bounding box center [435, 123] width 151 height 16
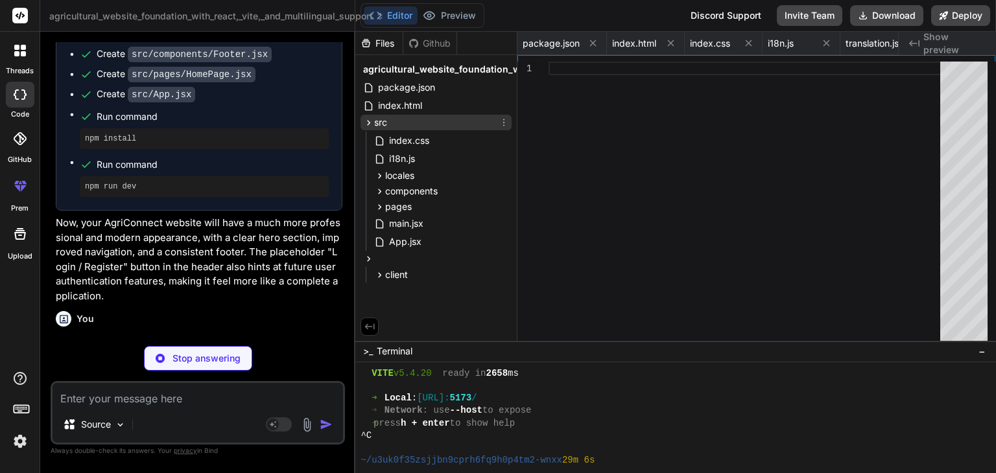
click at [405, 119] on div "src" at bounding box center [435, 123] width 151 height 16
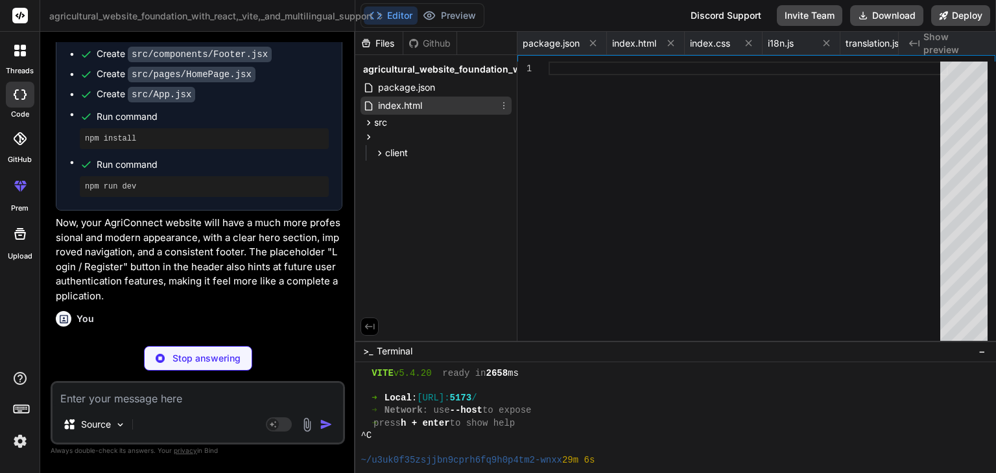
click at [410, 98] on span "index.html" at bounding box center [400, 106] width 47 height 16
type textarea "<script type="module" src="/src/main.jsx"></script> </body> </html>"
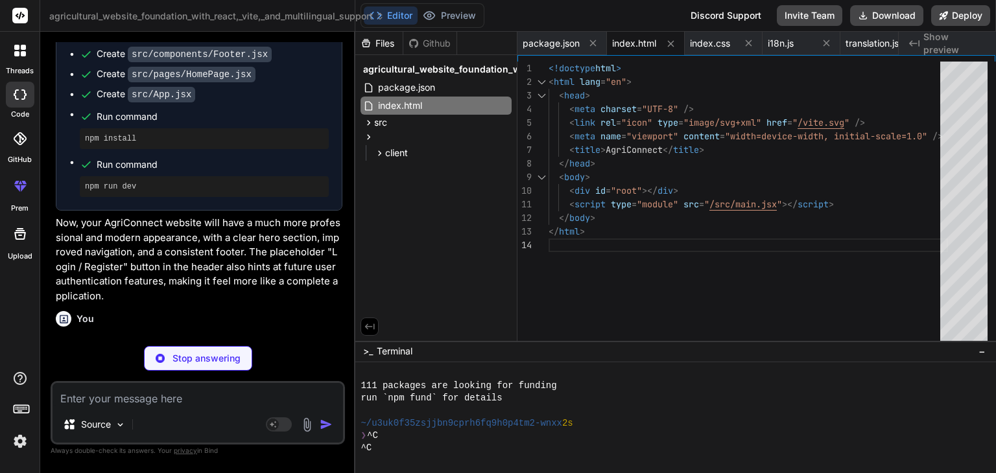
scroll to position [702, 0]
click at [980, 353] on span "−" at bounding box center [981, 351] width 7 height 13
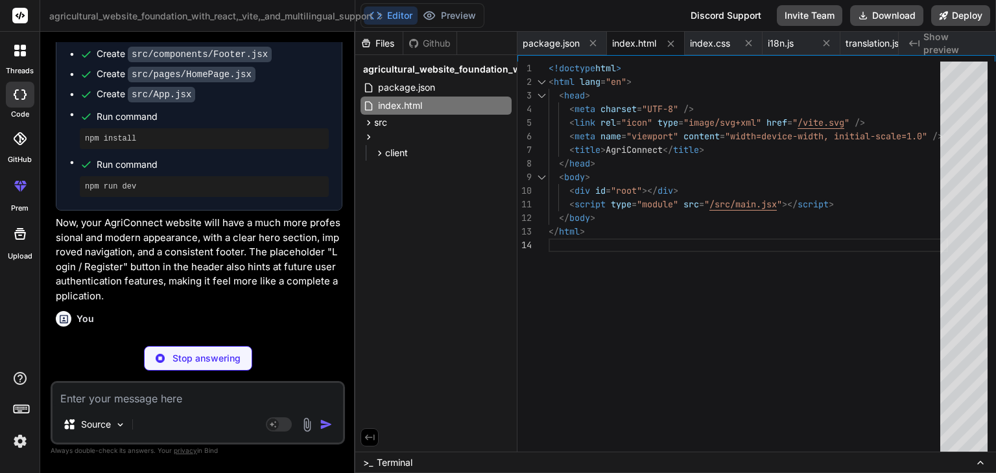
click at [923, 40] on div "Created with Pixso. Show preview" at bounding box center [947, 43] width 97 height 23
click at [206, 357] on p "Stop answering" at bounding box center [206, 358] width 68 height 13
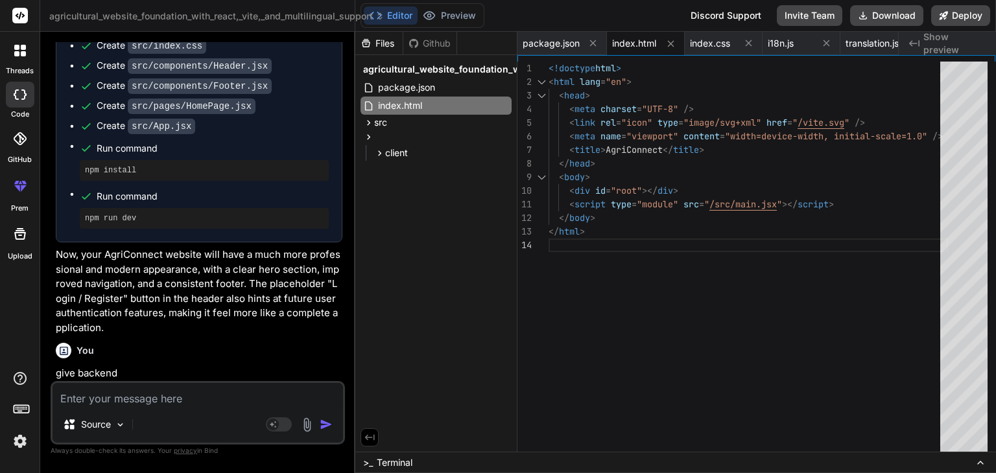
scroll to position [1855, 0]
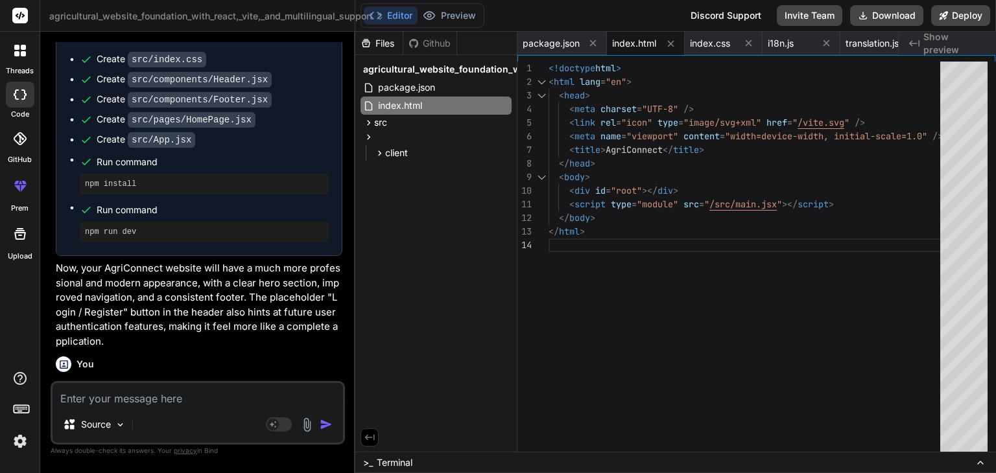
click at [184, 410] on div "Source Agent Mode. When this toggle is activated, AI automatically makes decisi…" at bounding box center [198, 413] width 294 height 64
click at [192, 404] on textarea at bounding box center [198, 394] width 290 height 23
click at [119, 431] on div "Source" at bounding box center [94, 425] width 73 height 26
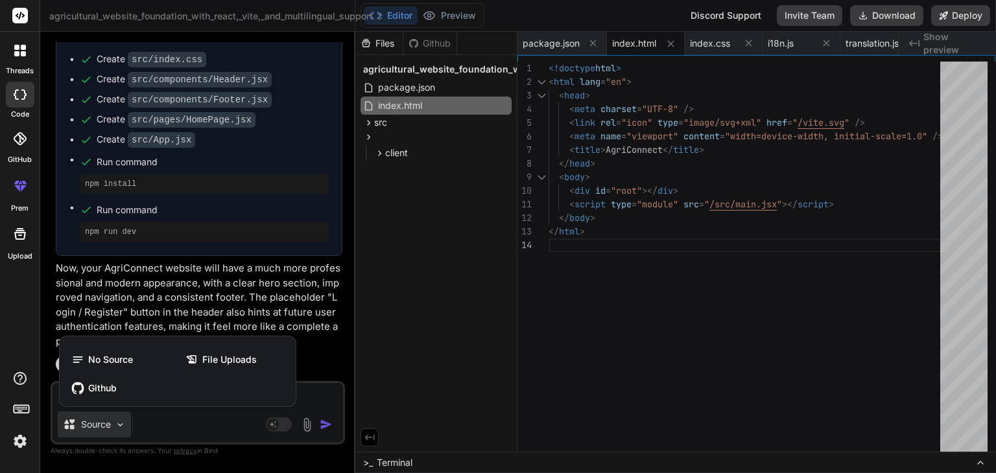
click at [151, 427] on div at bounding box center [498, 236] width 996 height 473
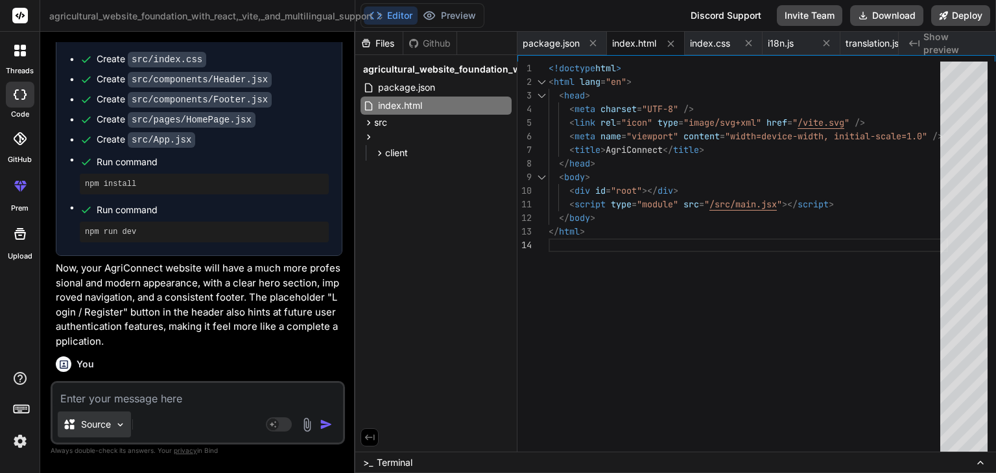
click at [112, 427] on div "Source" at bounding box center [94, 425] width 73 height 26
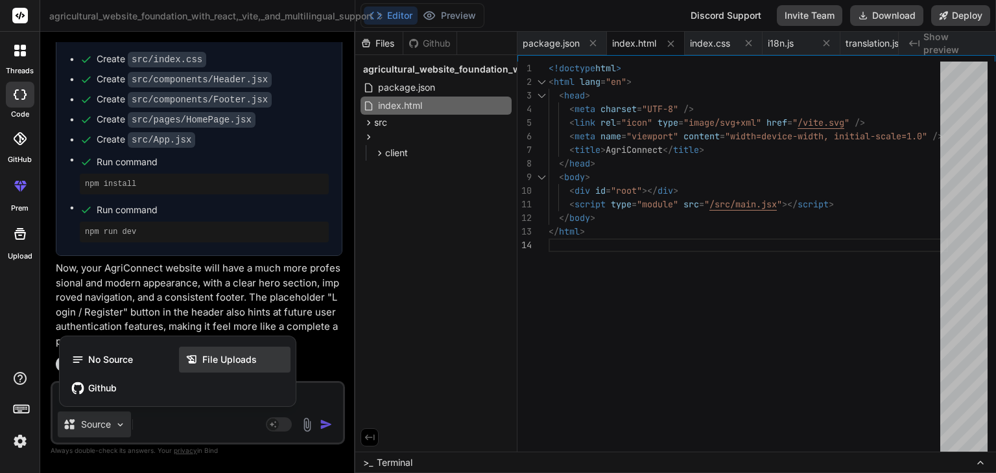
click at [204, 370] on div "File Uploads" at bounding box center [235, 360] width 112 height 26
type textarea "x"
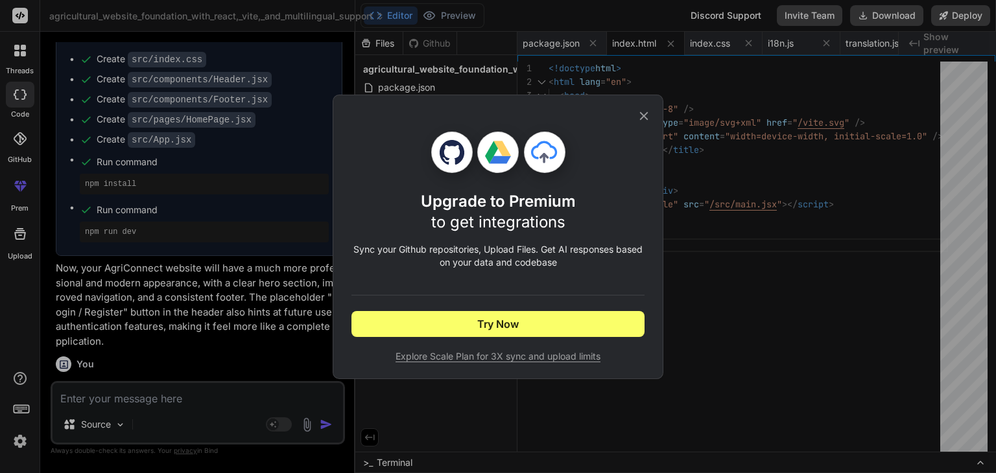
click at [638, 114] on icon at bounding box center [644, 116] width 14 height 14
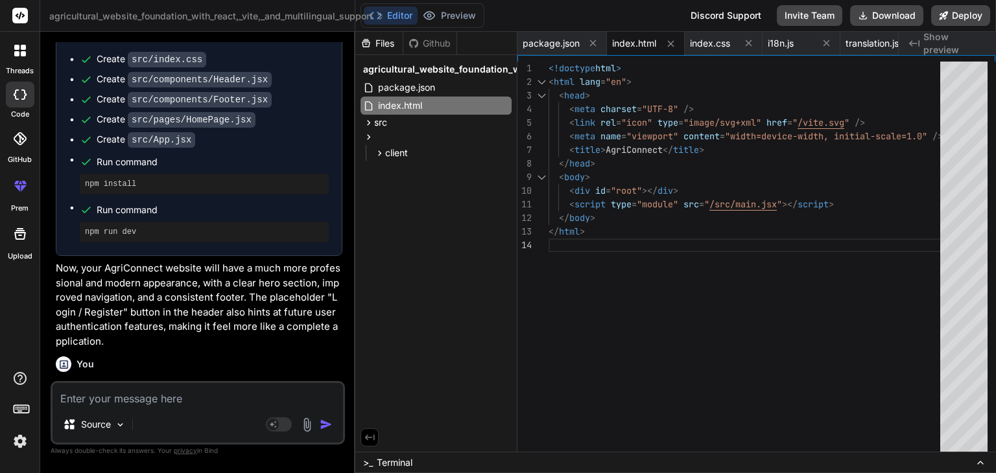
click at [134, 394] on textarea at bounding box center [198, 394] width 290 height 23
type textarea "g"
type textarea "x"
type textarea "gi"
type textarea "x"
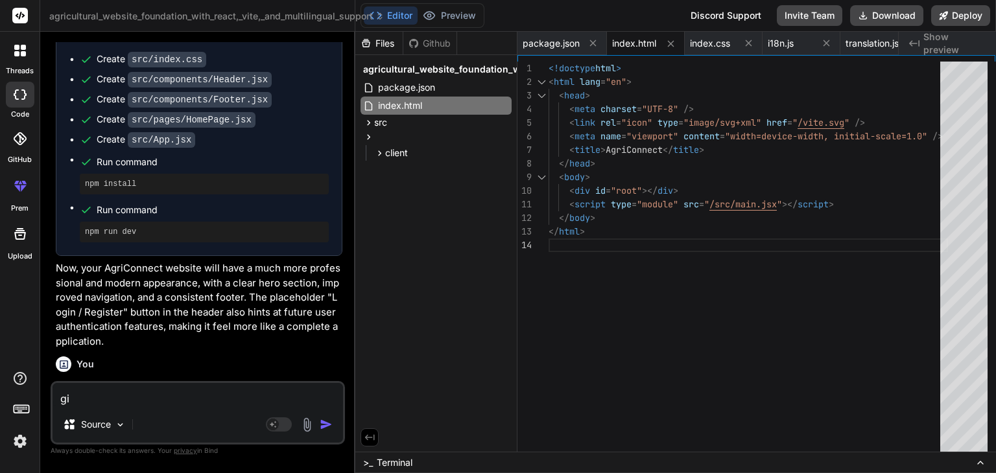
type textarea "giv"
type textarea "x"
type textarea "give"
type textarea "x"
type textarea "give"
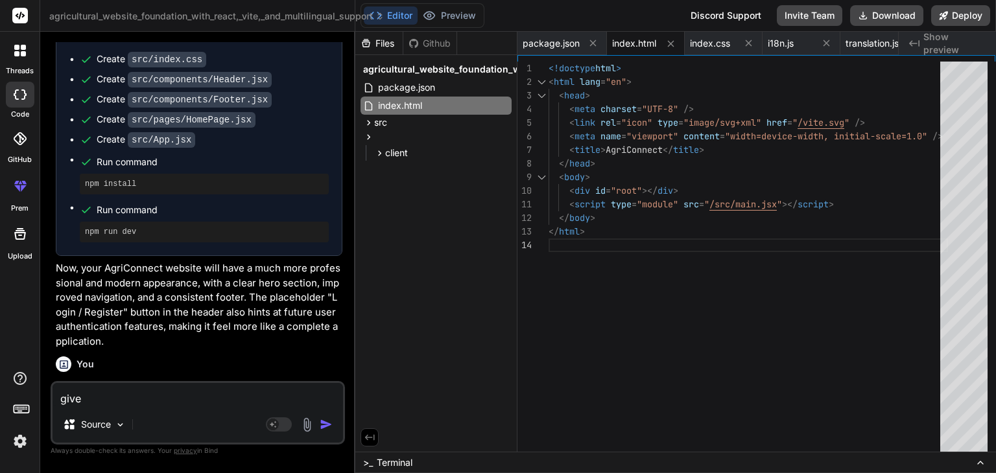
type textarea "x"
type textarea "give a"
type textarea "x"
type textarea "give al"
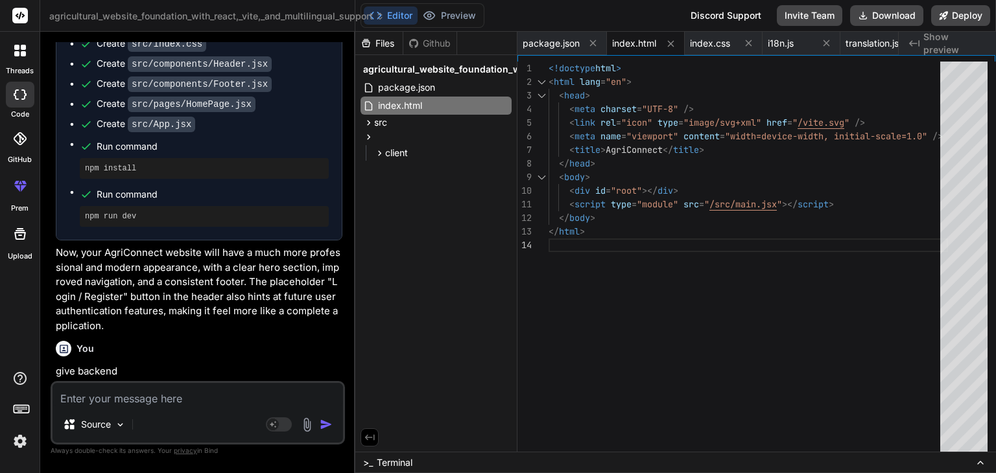
scroll to position [1989, 0]
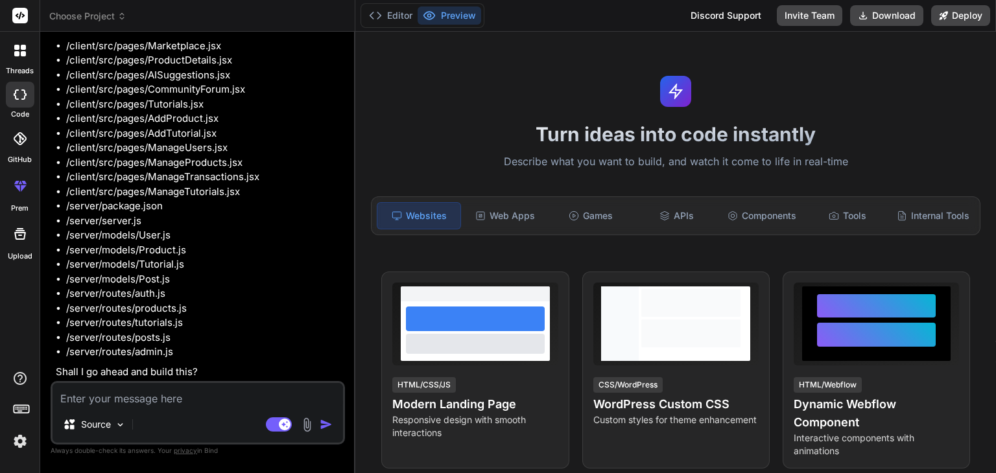
type textarea "x"
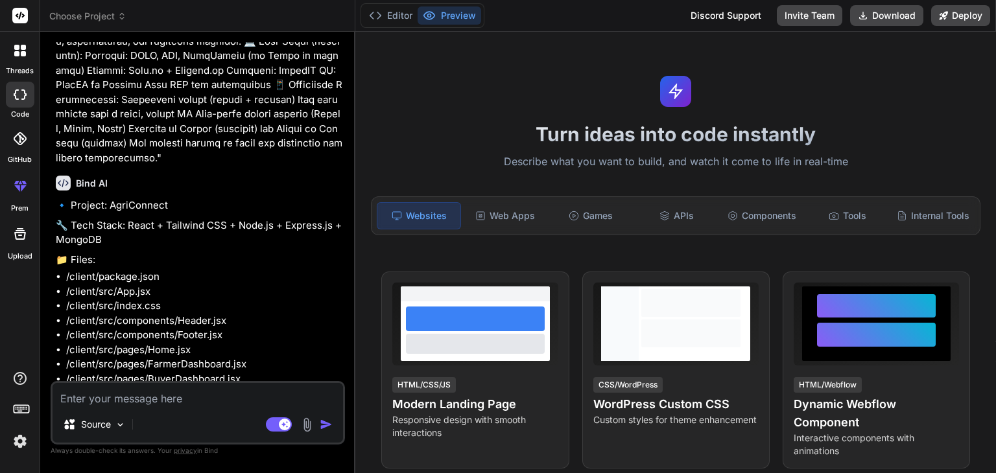
scroll to position [366, 0]
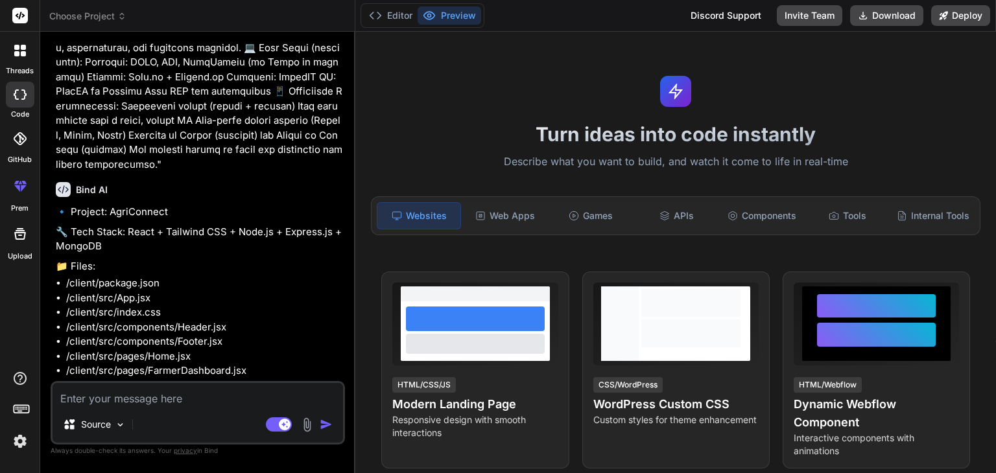
click at [58, 192] on icon at bounding box center [63, 189] width 15 height 15
drag, startPoint x: 60, startPoint y: 191, endPoint x: 112, endPoint y: 200, distance: 52.7
click at [112, 200] on div "Bind AI 🔹 Project: AgriConnect 🔧 Tech Stack: React + Tailwind CSS + Node.js + E…" at bounding box center [199, 475] width 287 height 606
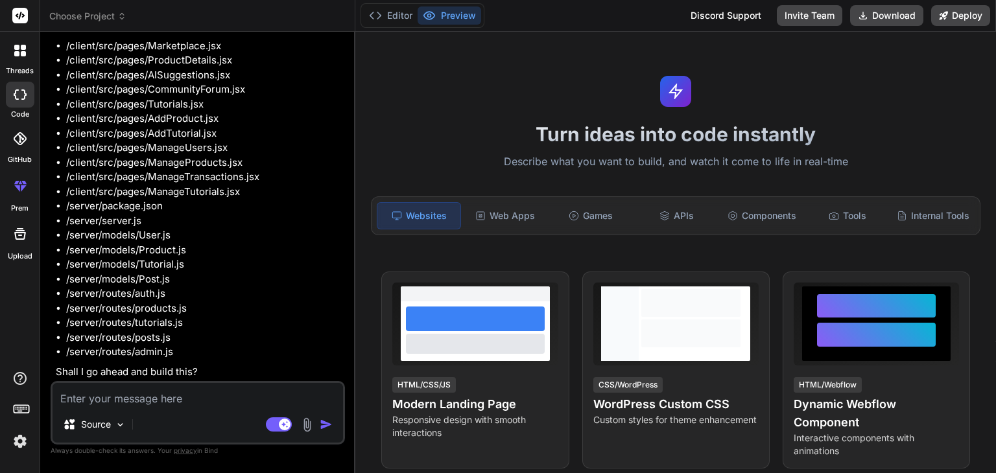
click at [143, 396] on textarea at bounding box center [198, 394] width 290 height 23
type textarea "y"
type textarea "x"
type textarea "ye"
type textarea "x"
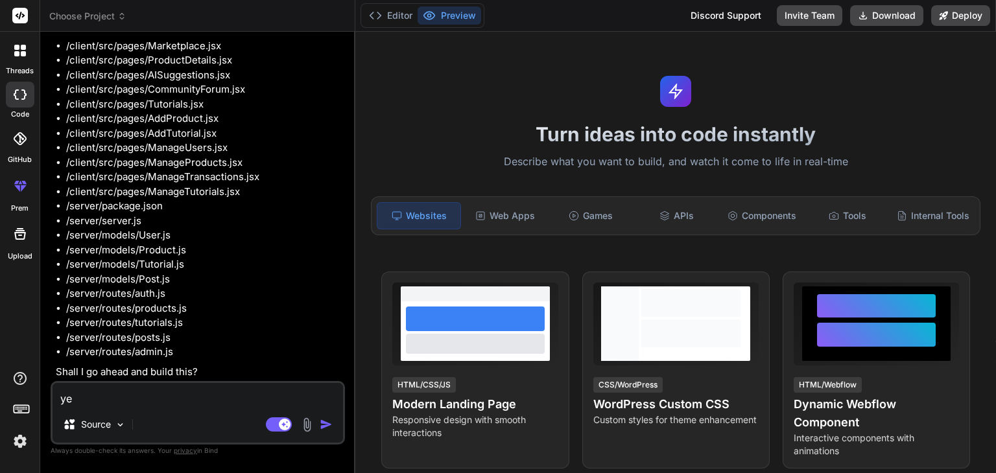
type textarea "yes"
type textarea "x"
type textarea "yess"
type textarea "x"
type textarea "yess'"
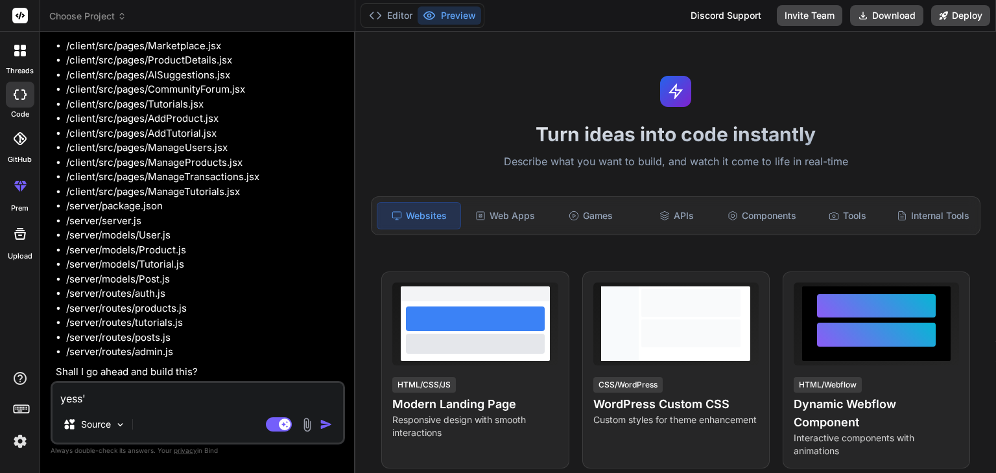
type textarea "x"
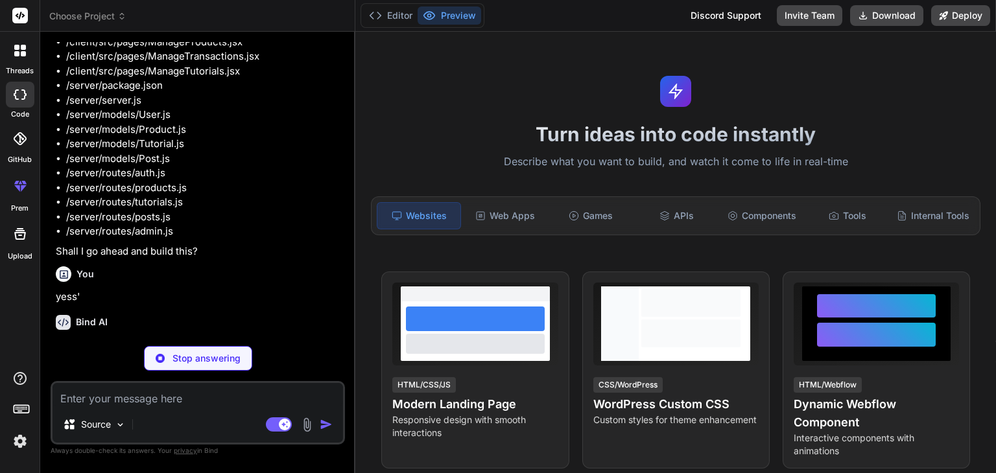
scroll to position [898, 0]
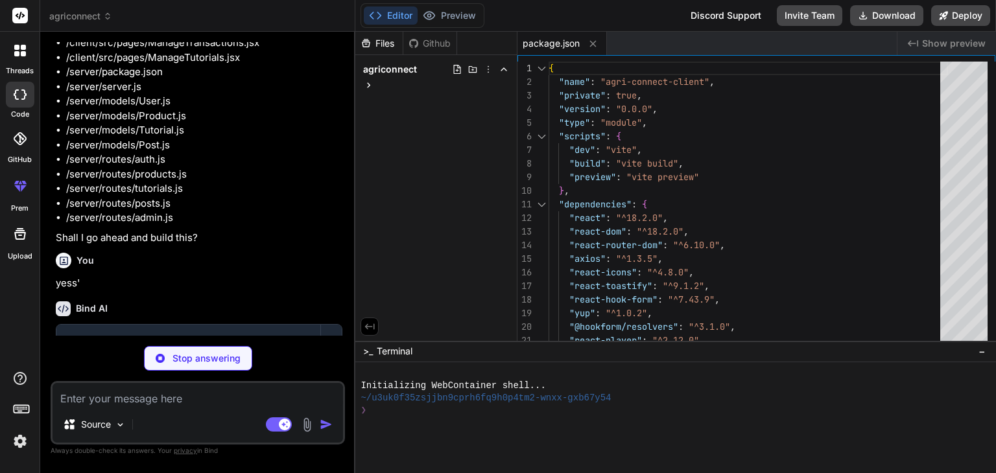
type textarea "x"
type textarea "</Router> ); } export default App;"
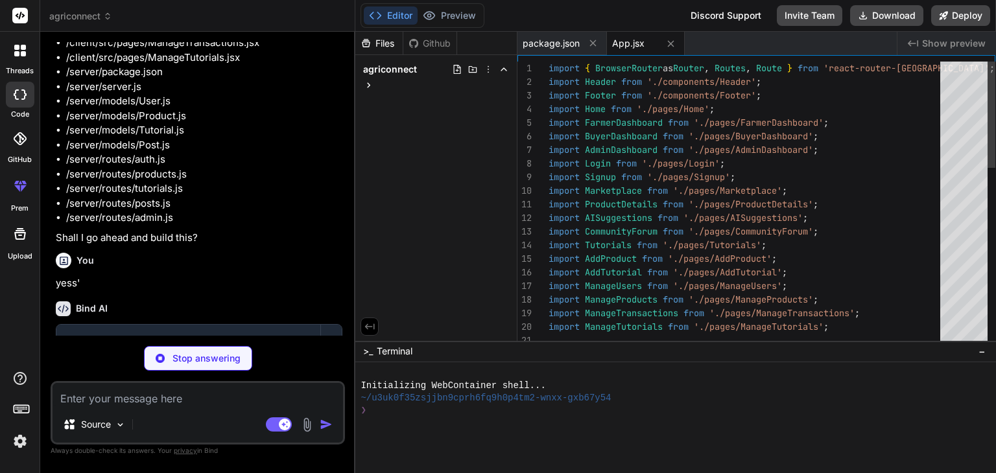
type textarea "x"
type textarea "margin: 0 auto; padding: 0 1rem; }"
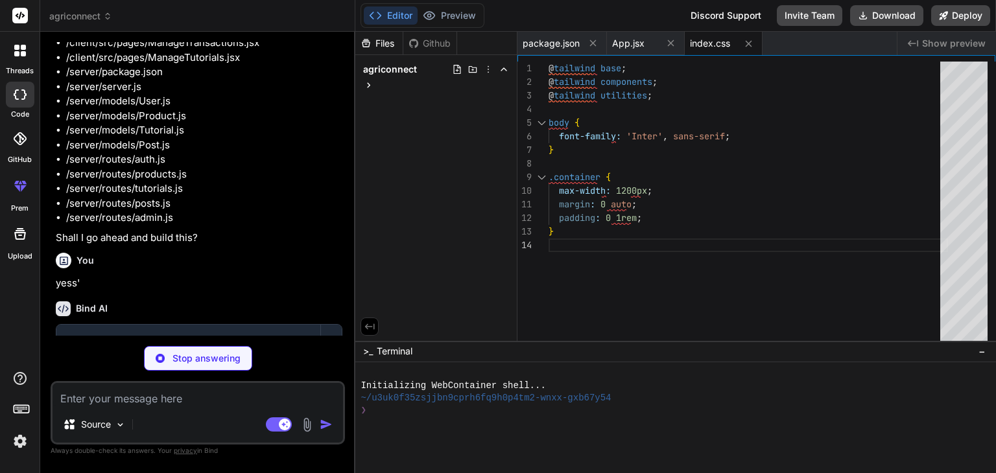
type textarea "x"
type textarea "items-center"><[PERSON_NAME] className="mr-1" /> Login</Link></li> </ul> </nav>…"
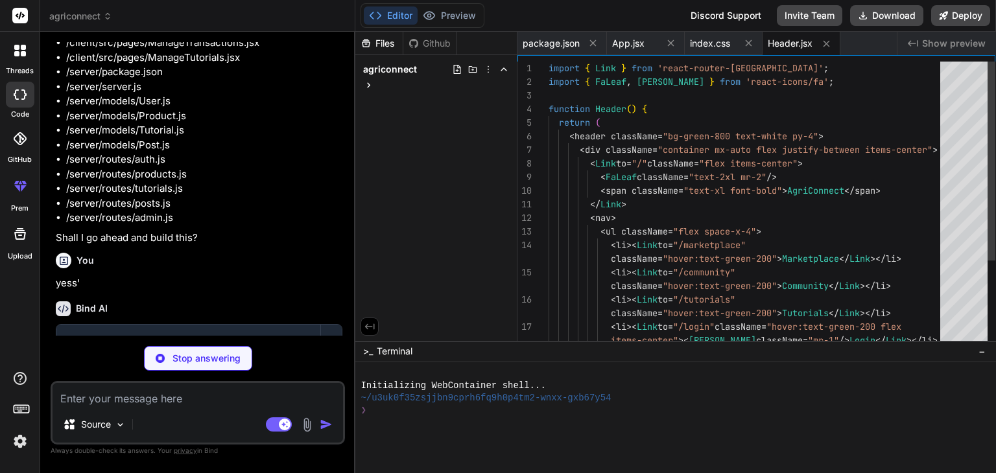
type textarea "x"
type textarea "export default Footer;"
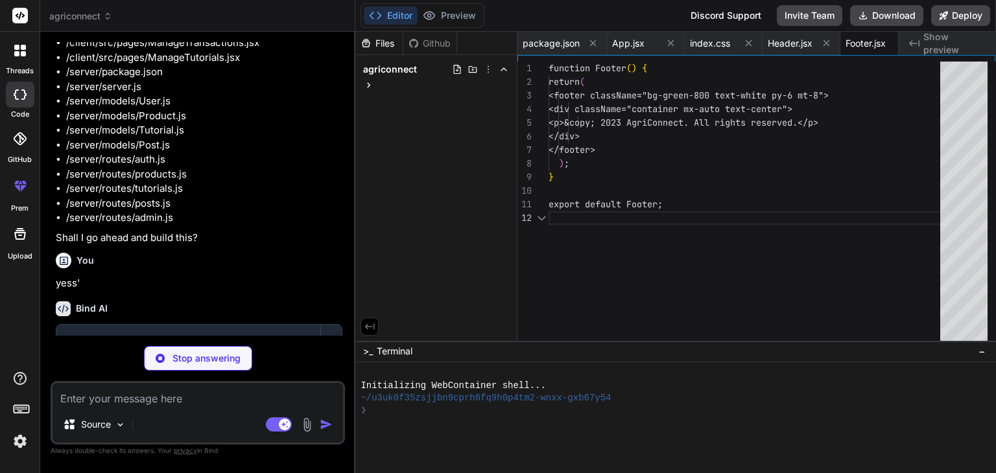
scroll to position [0, 20]
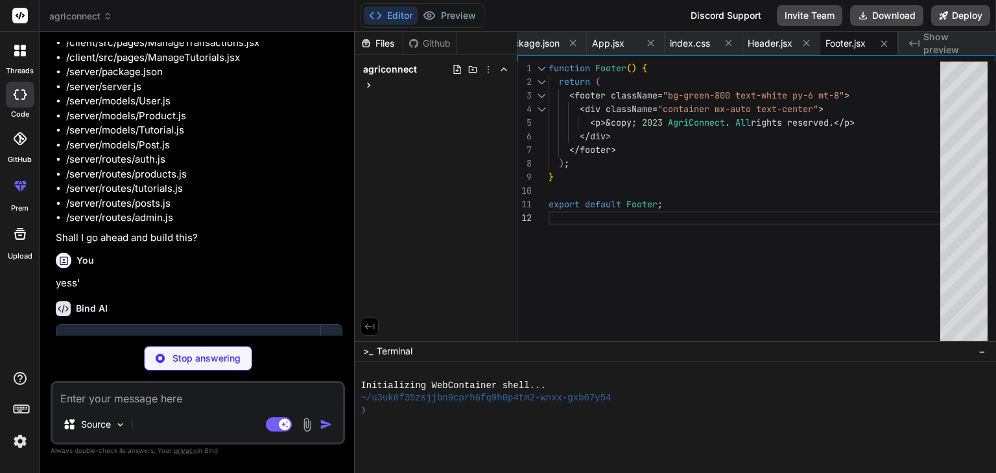
type textarea "x"
type textarea "<Link to="/tutorials" className="text-green-600 hover:underline">View Tutorials…"
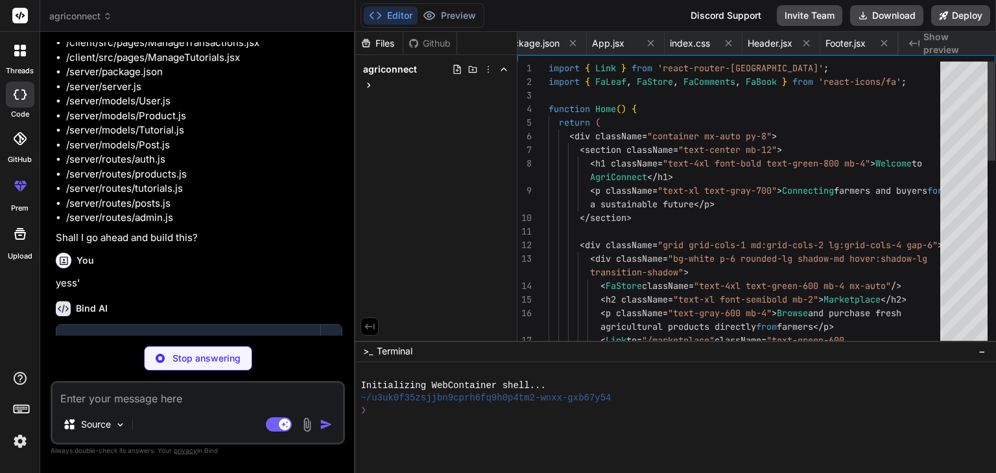
scroll to position [0, 98]
type textarea "x"
type textarea "</div> </div> ); } export default FarmerDashboard;"
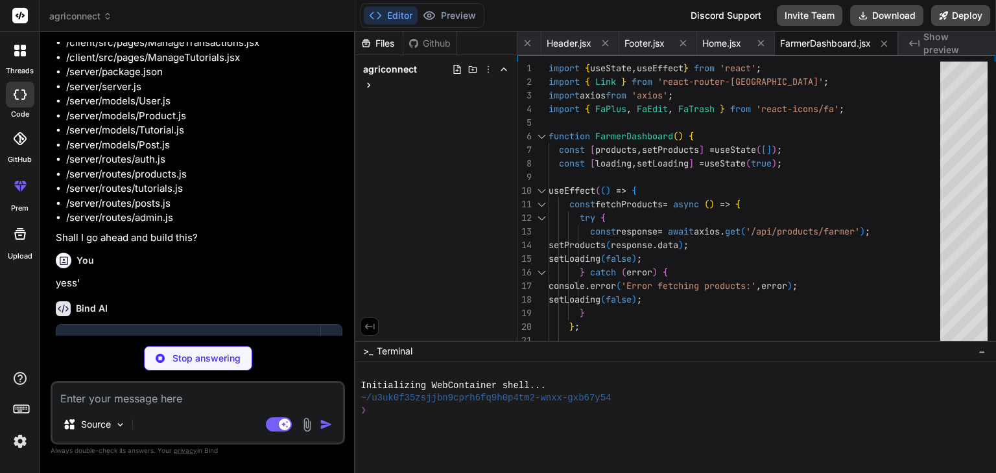
type textarea "x"
type textarea "Get AI Suggestions </Link> </div> </div> </div> ); } export default BuyerDashbo…"
type textarea "x"
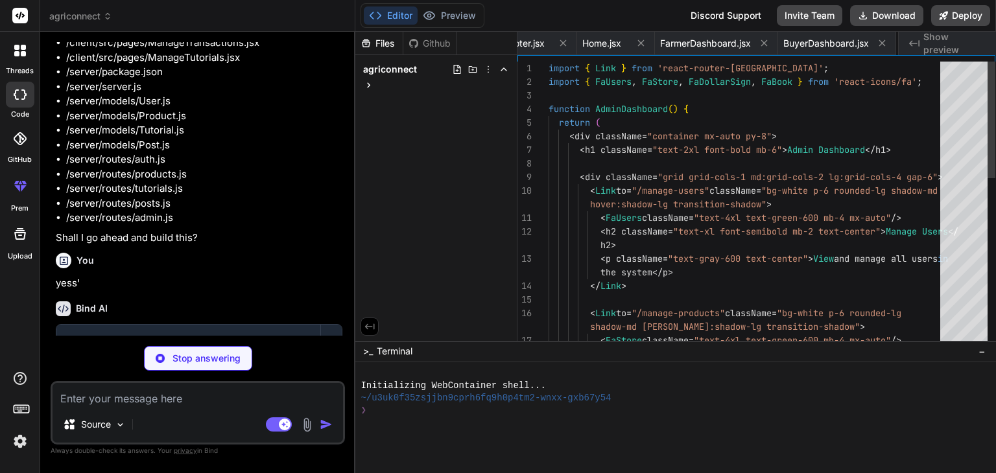
scroll to position [0, 462]
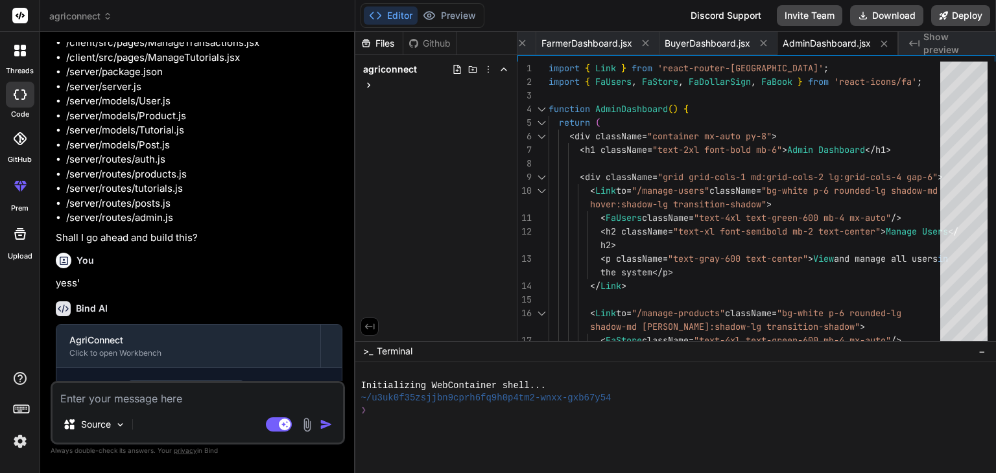
type textarea "x"
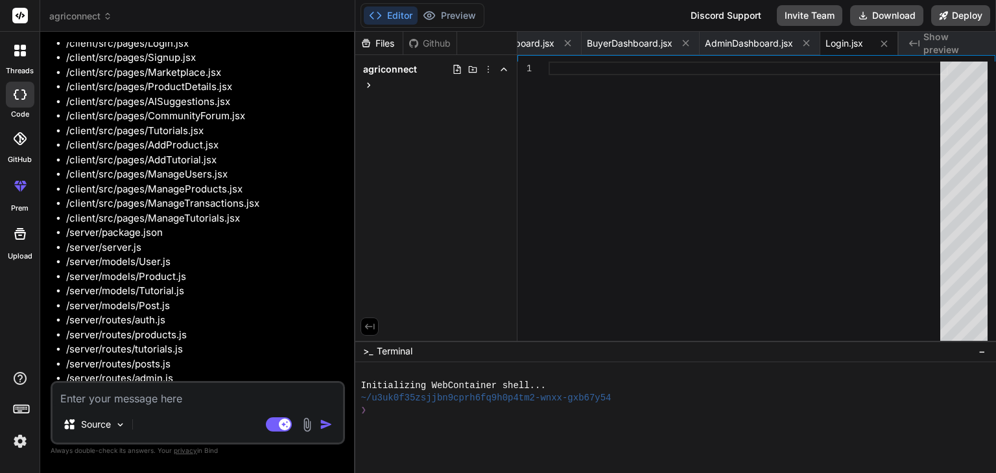
scroll to position [1150, 0]
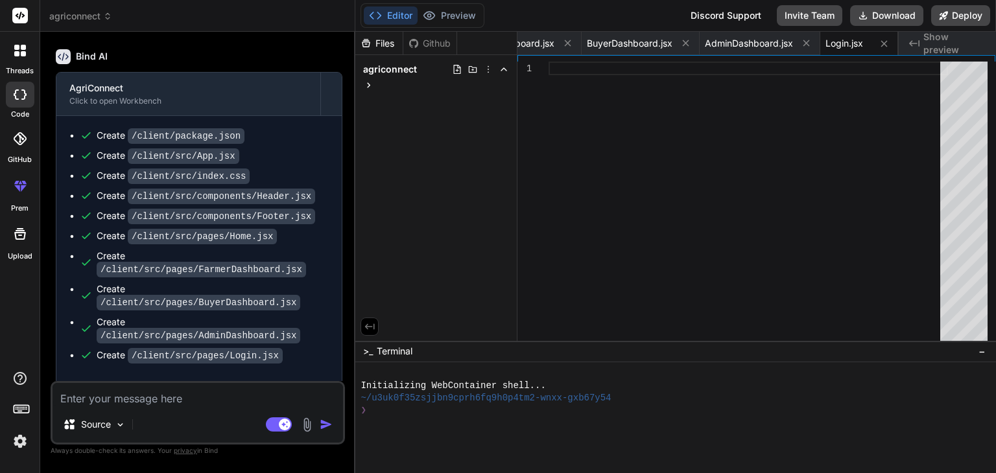
click at [184, 414] on div "Source" at bounding box center [198, 427] width 290 height 31
click at [171, 405] on textarea at bounding box center [198, 394] width 290 height 23
type textarea "y"
type textarea "x"
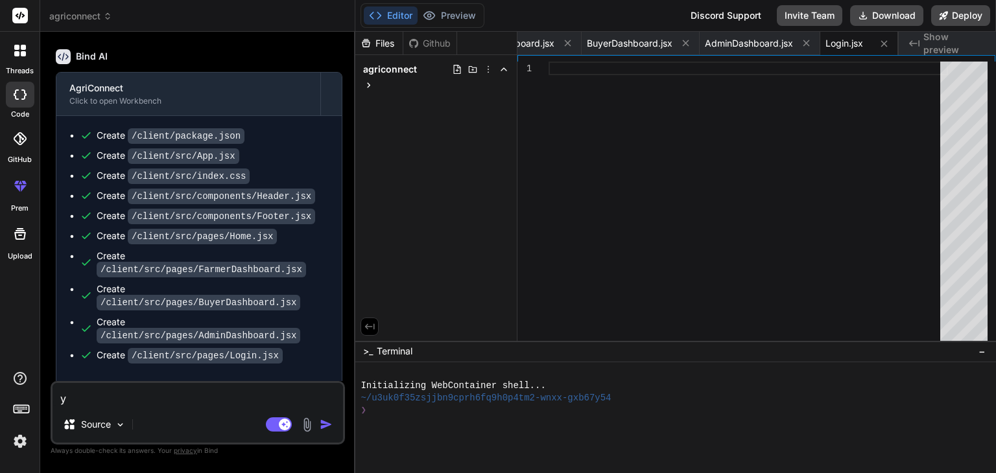
type textarea "ye"
type textarea "x"
type textarea "yes"
type textarea "x"
type textarea "yess"
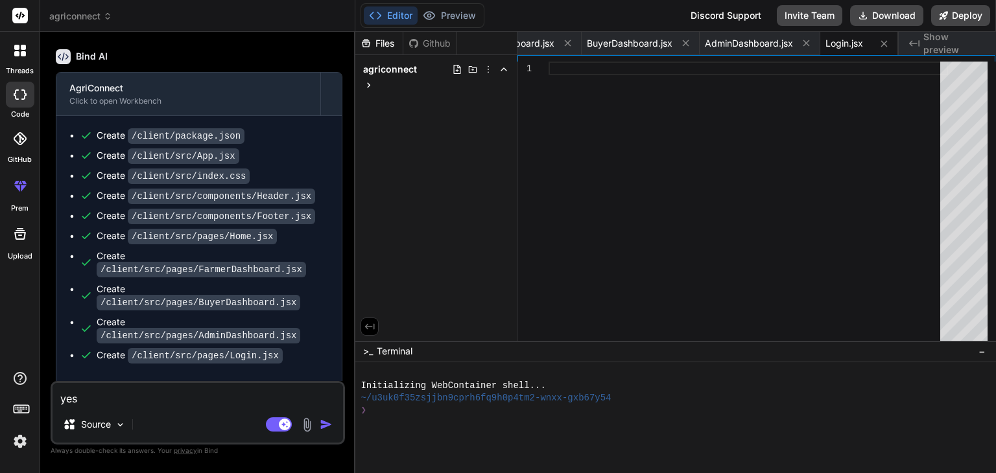
type textarea "x"
type textarea "yess"
click at [322, 429] on img "button" at bounding box center [326, 424] width 13 height 13
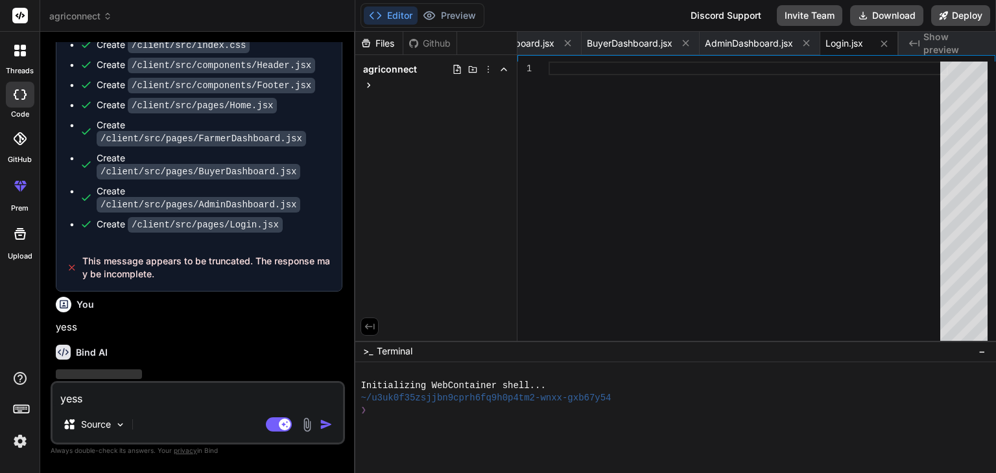
scroll to position [1284, 0]
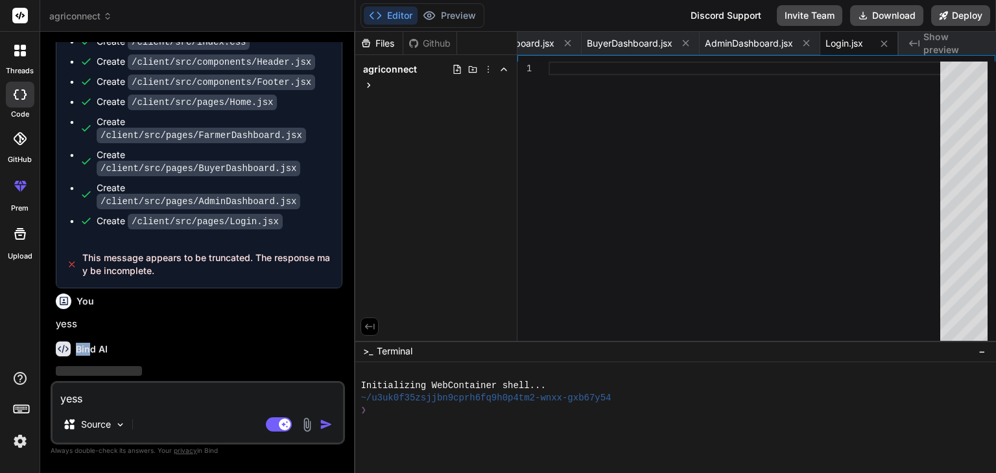
drag, startPoint x: 80, startPoint y: 287, endPoint x: 88, endPoint y: 291, distance: 9.0
click at [88, 291] on div "You Bind AI 🔹 Project: AgriConnect 🔧 Tech Stack: React + Tailwind CSS + Node.js…" at bounding box center [199, 211] width 292 height 339
click at [88, 331] on div "Bind AI ‌ ‌ ‌ ‌" at bounding box center [199, 376] width 287 height 91
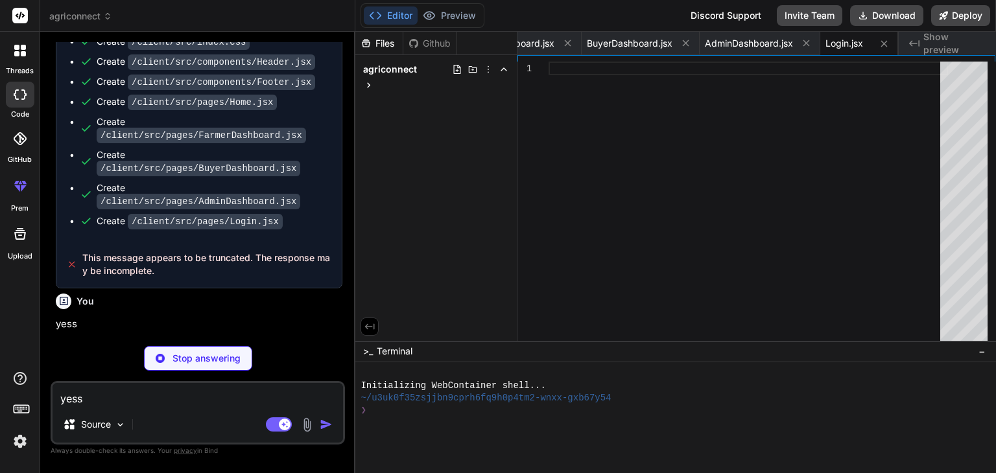
scroll to position [1355, 0]
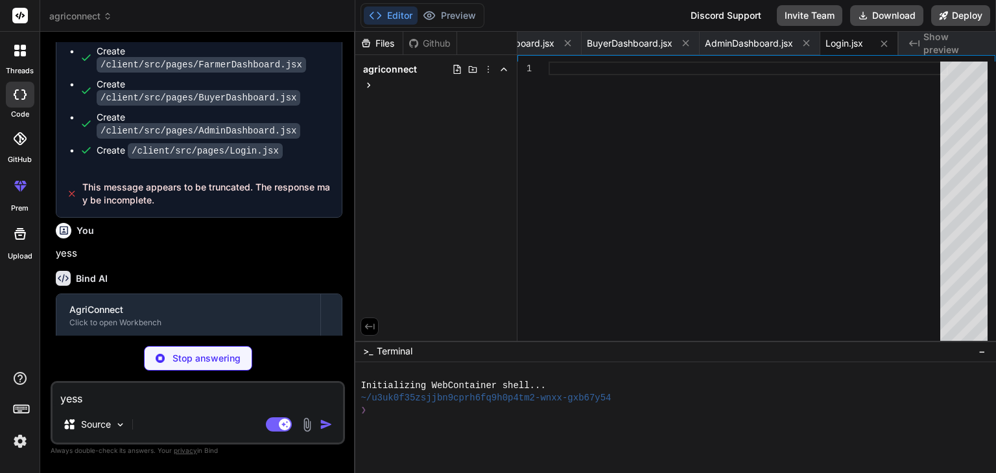
type textarea "x"
type textarea "export default Login;"
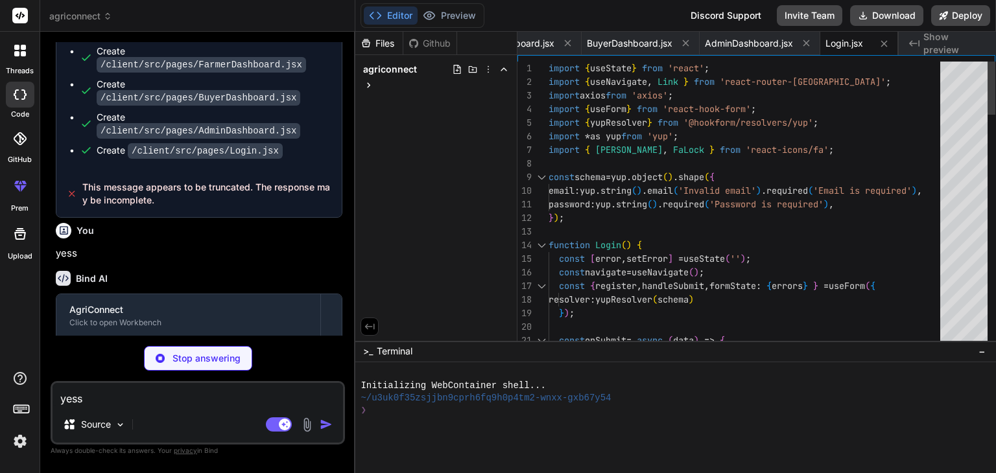
type textarea "x"
type textarea "); } export default Signup;"
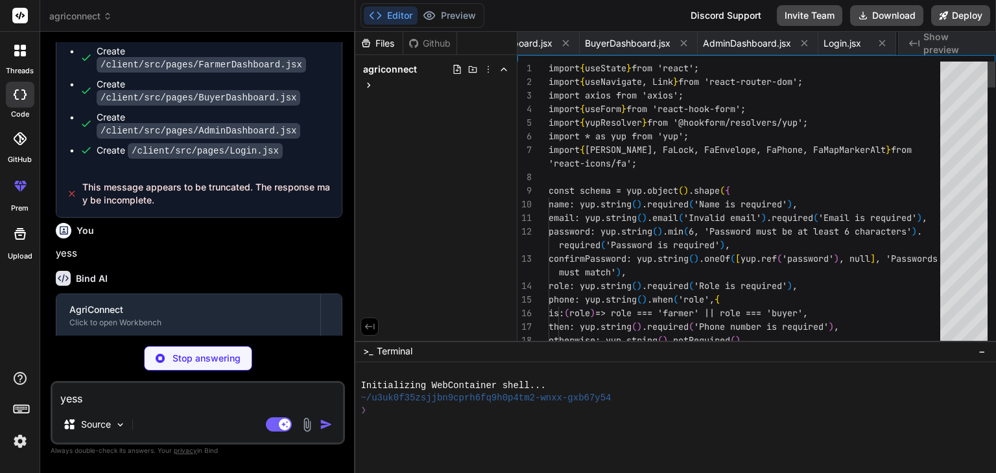
scroll to position [0, 617]
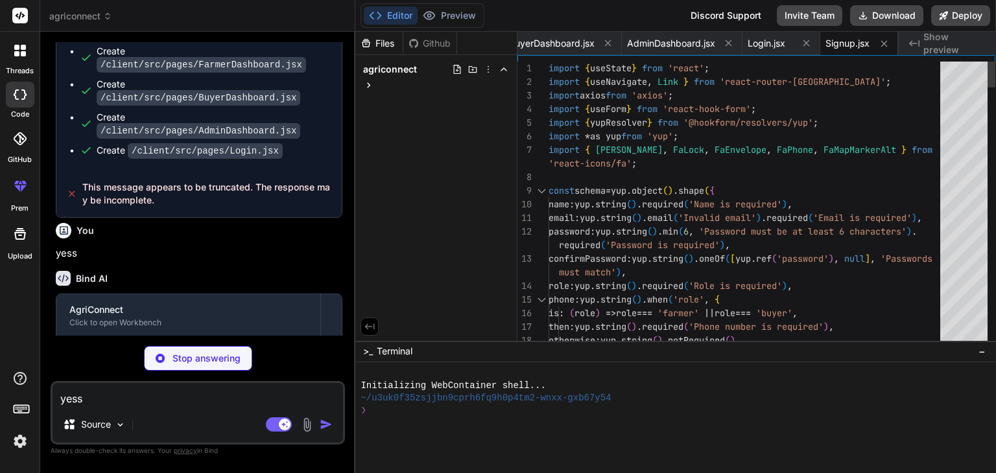
type textarea "x"
type textarea "name: yup.string().required('Name is required'), email: yup.string().email('Inv…"
type textarea "x"
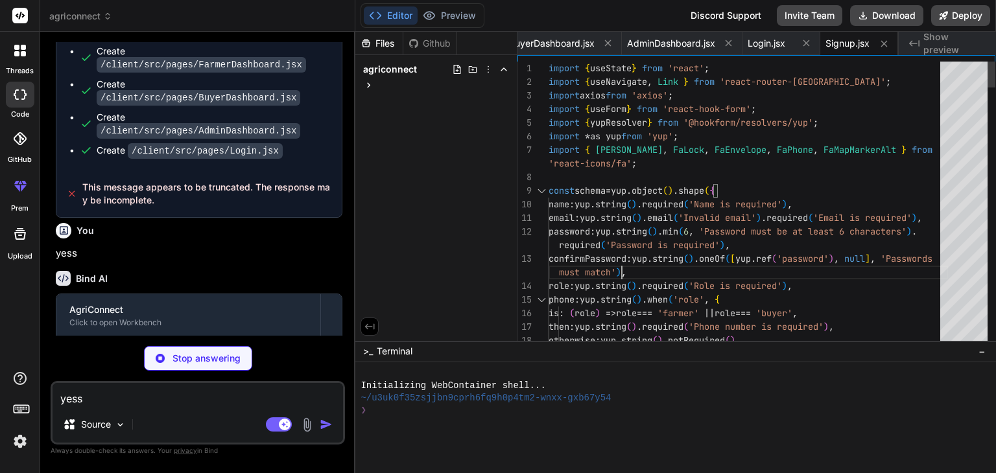
type textarea "</div> ); } export default Marketplace;"
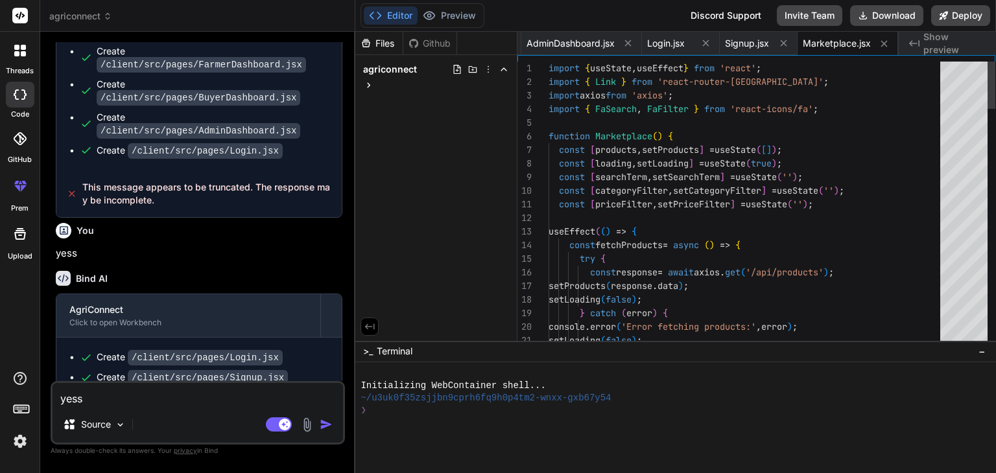
scroll to position [1350, 0]
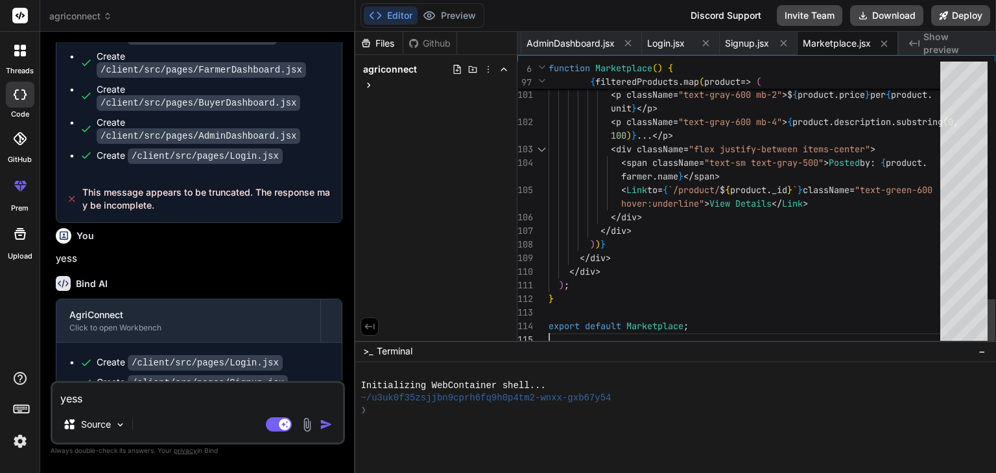
type textarea "x"
type textarea "</div> ); } export default Marketplace;"
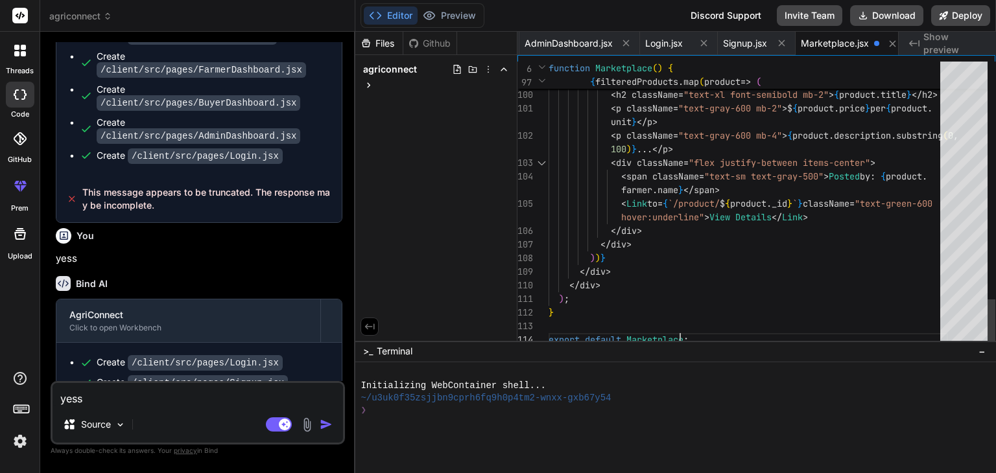
scroll to position [0, 728]
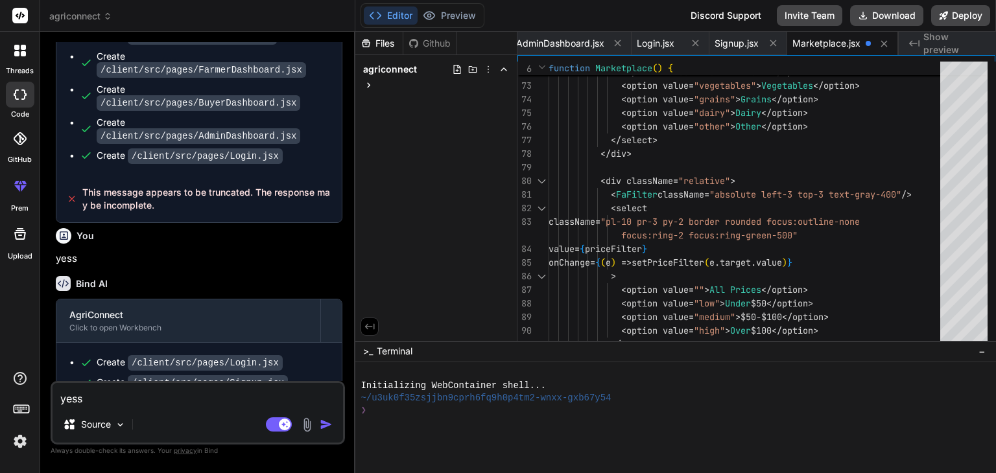
click at [375, 23] on button "Editor" at bounding box center [391, 15] width 54 height 18
click at [941, 14] on icon at bounding box center [943, 15] width 8 height 8
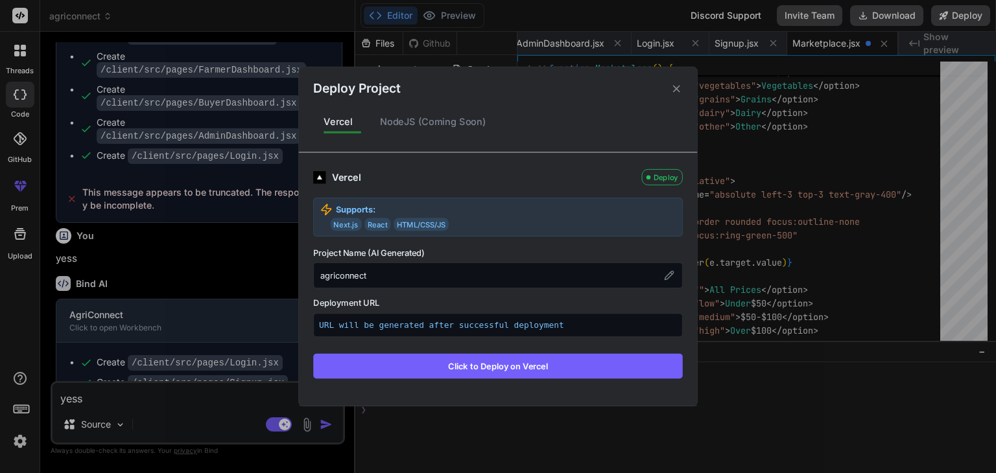
click at [580, 373] on button "Click to Deploy on Vercel" at bounding box center [498, 366] width 370 height 25
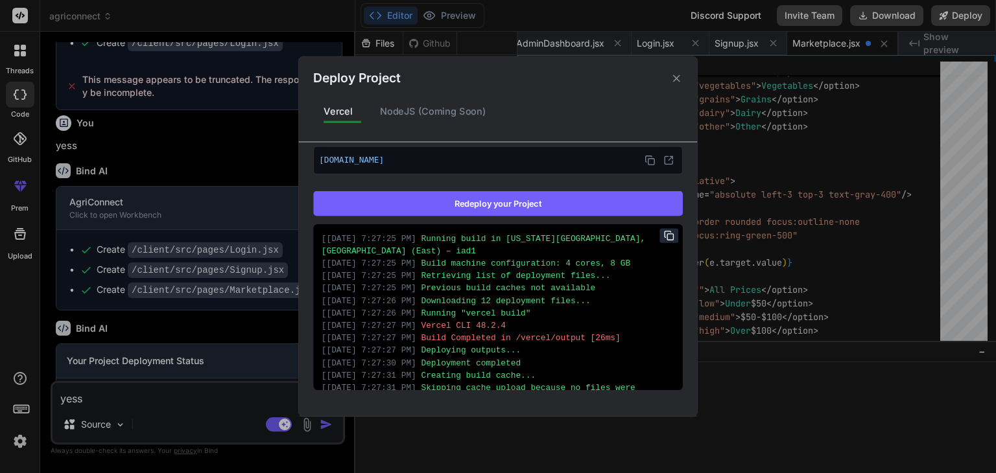
scroll to position [31, 0]
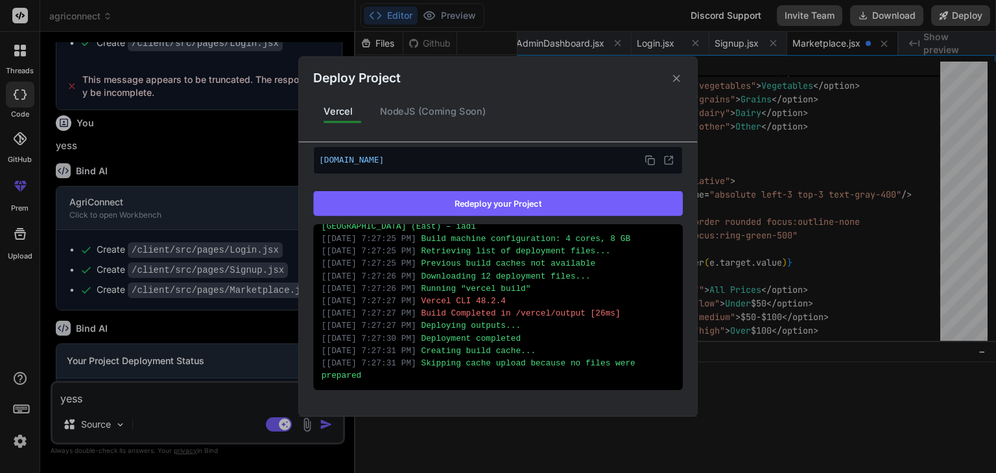
type textarea "x"
drag, startPoint x: 431, startPoint y: 304, endPoint x: 625, endPoint y: 303, distance: 194.5
click at [625, 303] on div "[ [DATE] 7:27:27 PM ] Vercel CLI 48.2.4" at bounding box center [498, 301] width 353 height 12
drag, startPoint x: 431, startPoint y: 299, endPoint x: 402, endPoint y: 307, distance: 29.7
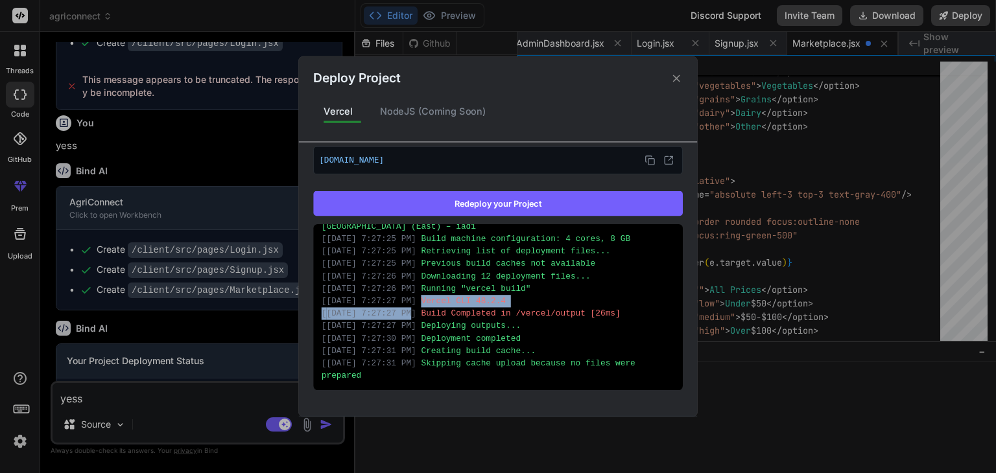
click at [402, 307] on div "[ [DATE] 7:27:25 PM ] Running build in [US_STATE][GEOGRAPHIC_DATA], [GEOGRAPHIC…" at bounding box center [498, 307] width 370 height 166
click at [416, 303] on span "[ [DATE] 7:27:27 PM ]" at bounding box center [369, 300] width 95 height 9
drag, startPoint x: 429, startPoint y: 300, endPoint x: 362, endPoint y: 314, distance: 67.8
click at [362, 314] on div "[ [DATE] 7:27:25 PM ] Running build in [US_STATE][GEOGRAPHIC_DATA], [GEOGRAPHIC…" at bounding box center [498, 307] width 370 height 166
click at [362, 314] on span "[ [DATE] 7:27:27 PM ]" at bounding box center [369, 313] width 95 height 9
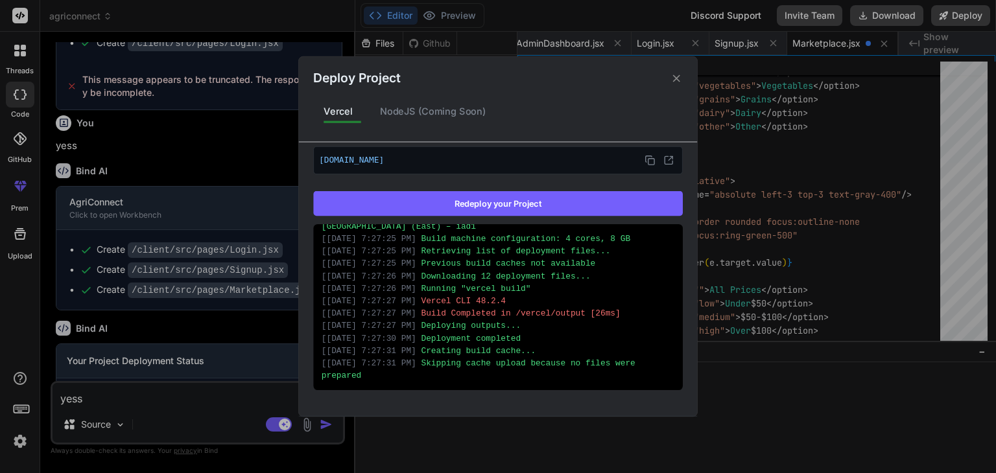
scroll to position [0, 0]
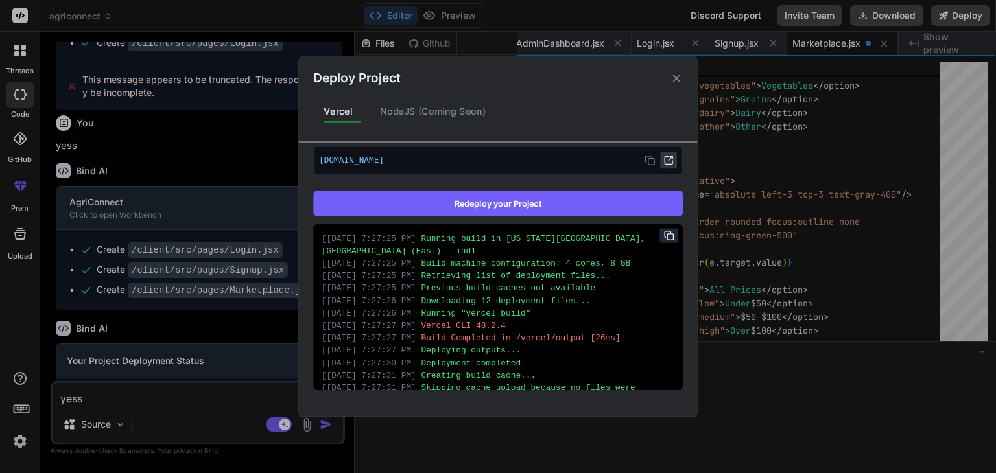
click at [667, 158] on button at bounding box center [668, 160] width 17 height 17
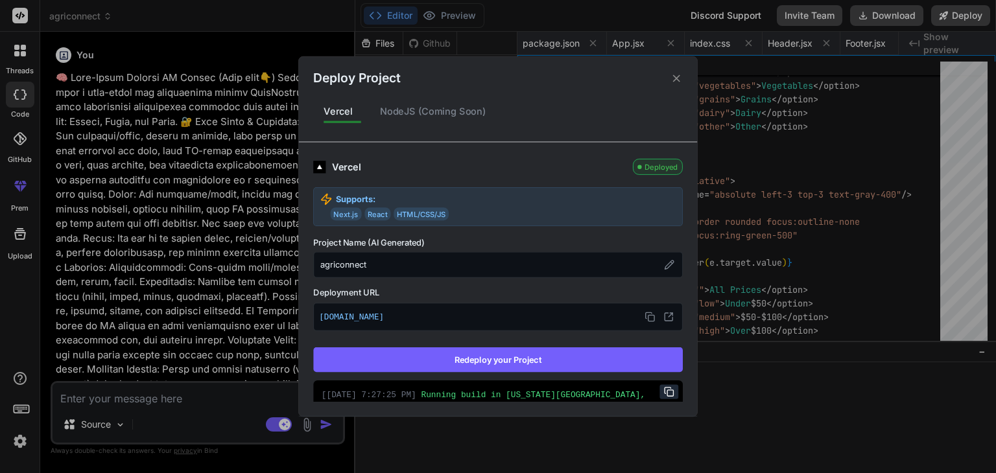
scroll to position [0, 728]
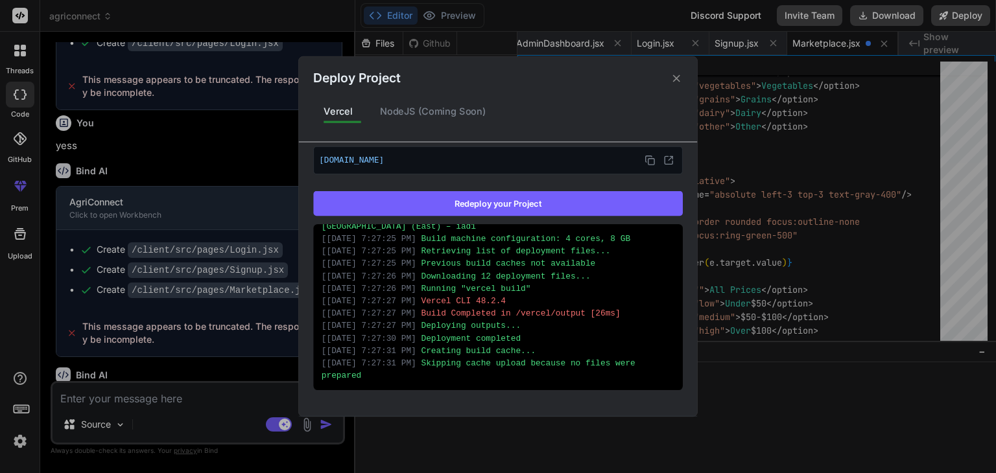
click at [567, 199] on button "Redeploy your Project" at bounding box center [498, 203] width 370 height 25
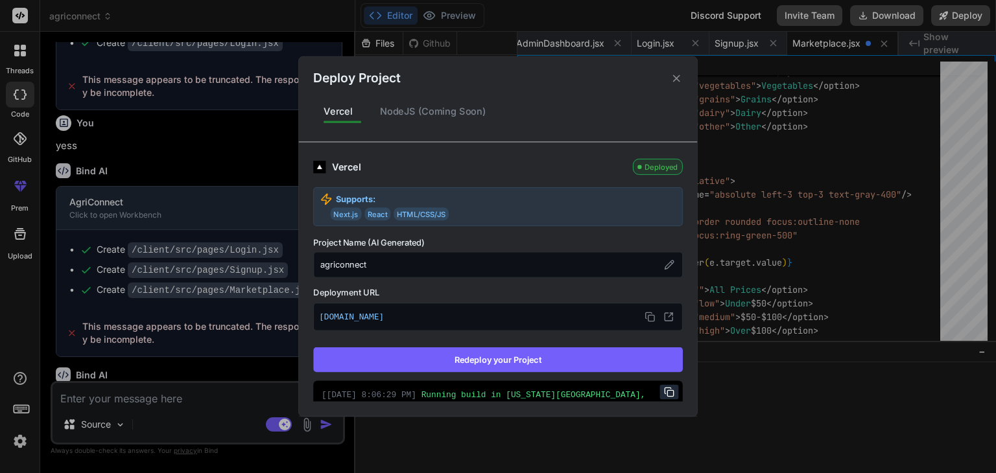
scroll to position [196, 0]
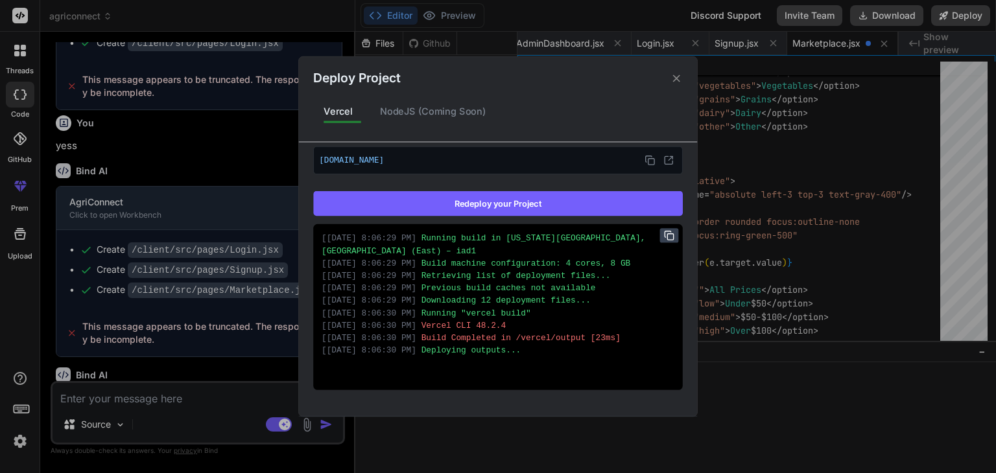
click at [664, 235] on icon at bounding box center [669, 235] width 10 height 10
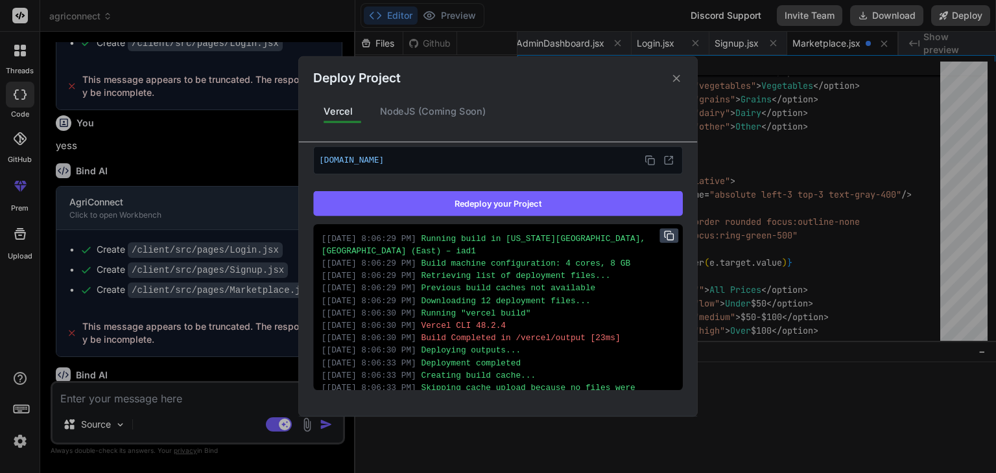
scroll to position [31, 0]
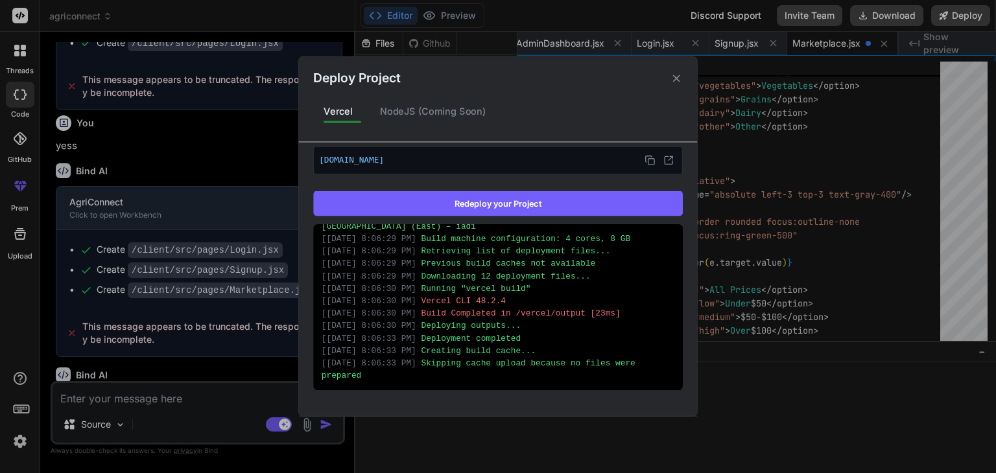
type textarea "x"
